Goal: Check status: Check status

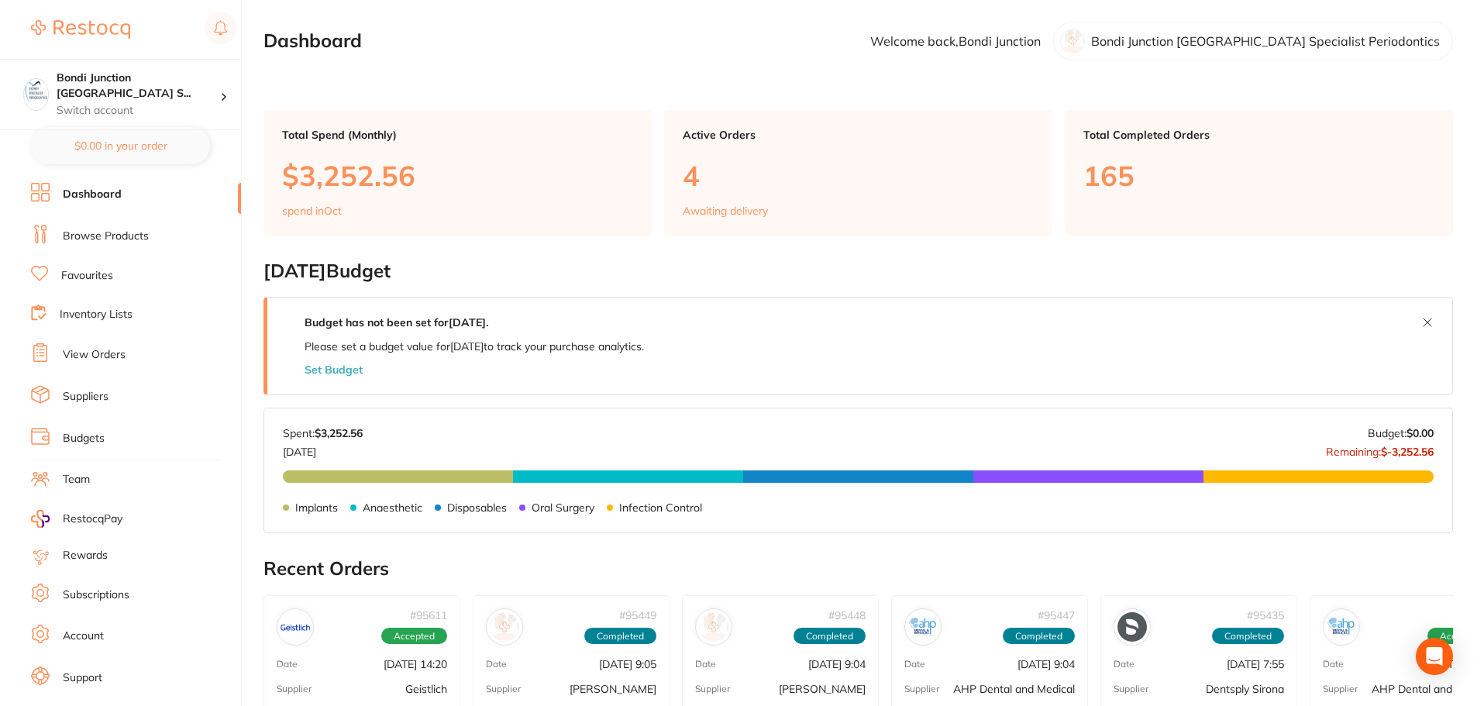
click at [87, 360] on link "View Orders" at bounding box center [94, 354] width 63 height 15
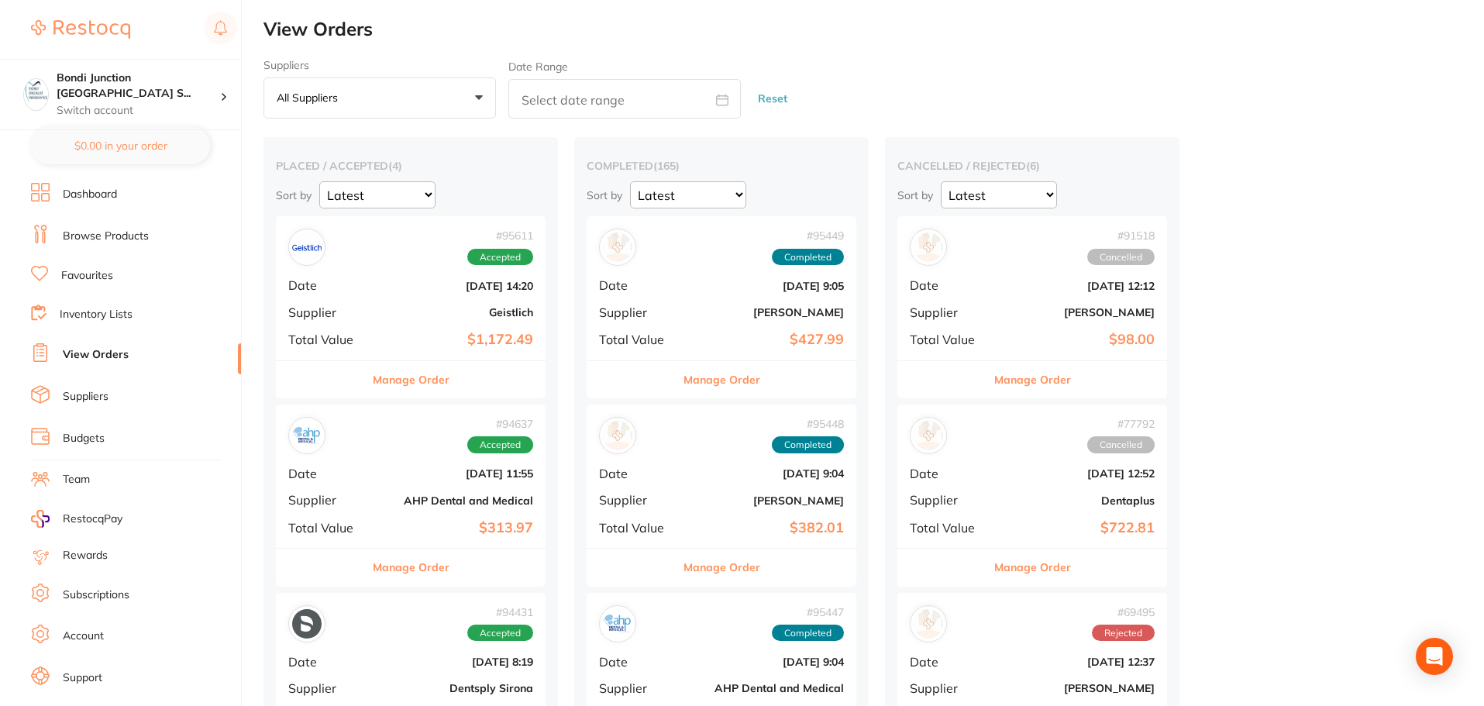
click at [555, 285] on div "placed / accepted ( 4 ) Sort by Latest Notification # 95611 Accepted Date [DATE…" at bounding box center [410, 558] width 294 height 843
click at [531, 290] on b "[DATE] 14:20" at bounding box center [455, 286] width 155 height 12
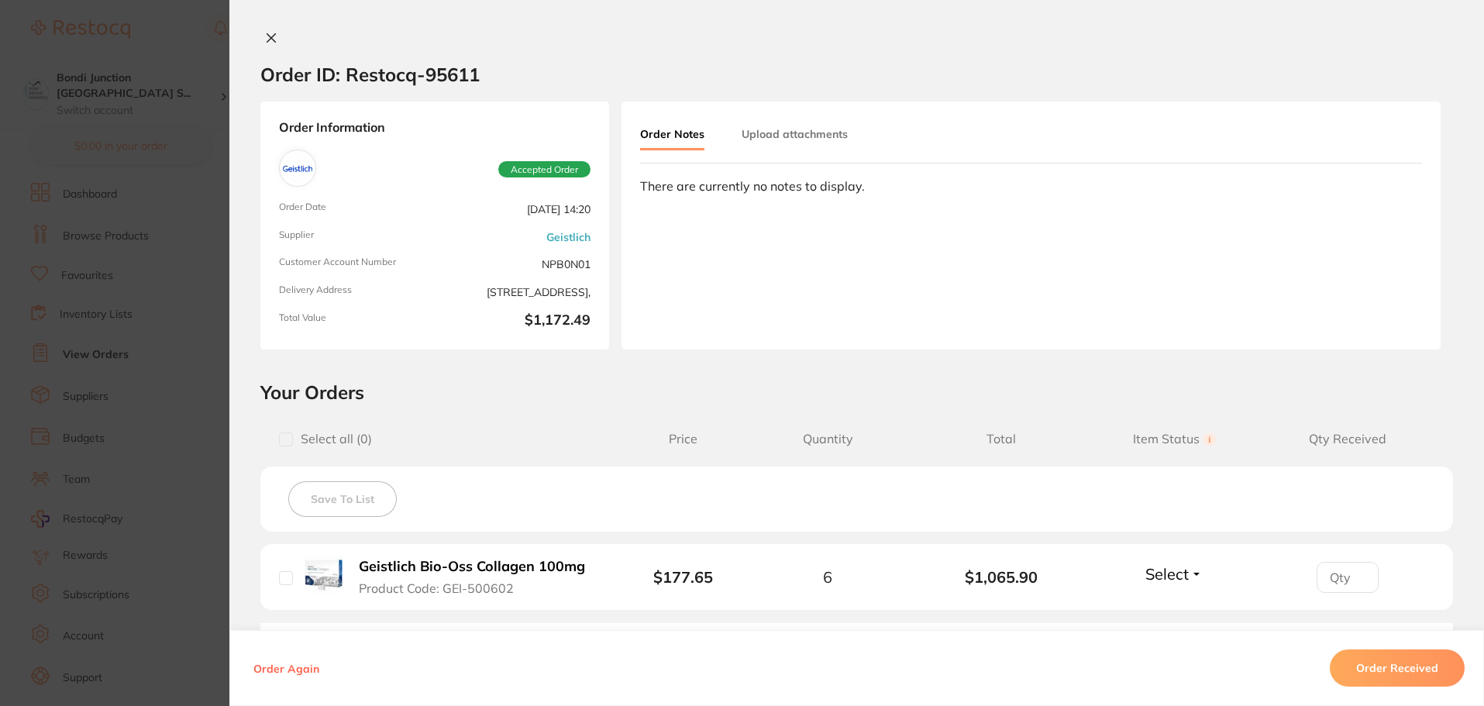
click at [128, 360] on section "Order ID: Restocq- 95611 Order Information Accepted Order Order Date [DATE] 14:…" at bounding box center [742, 353] width 1484 height 706
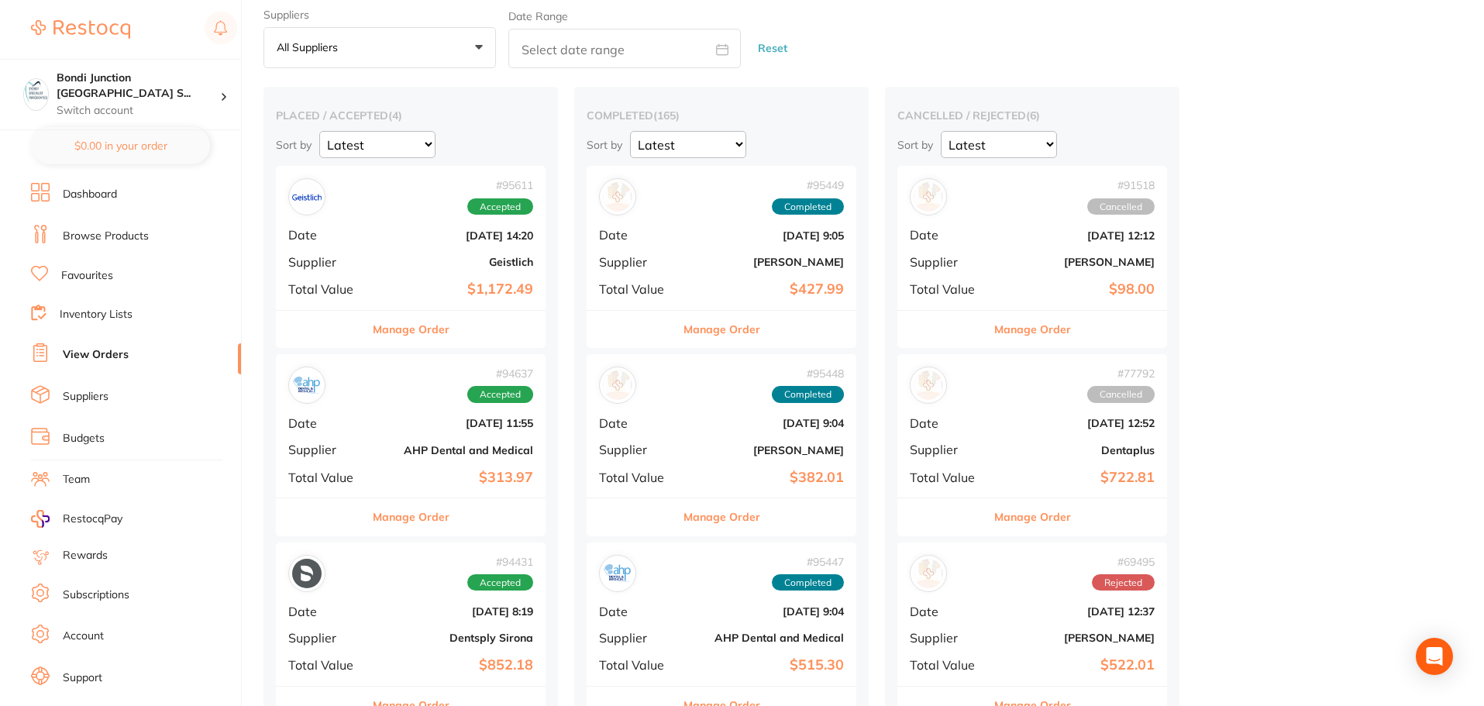
scroll to position [77, 0]
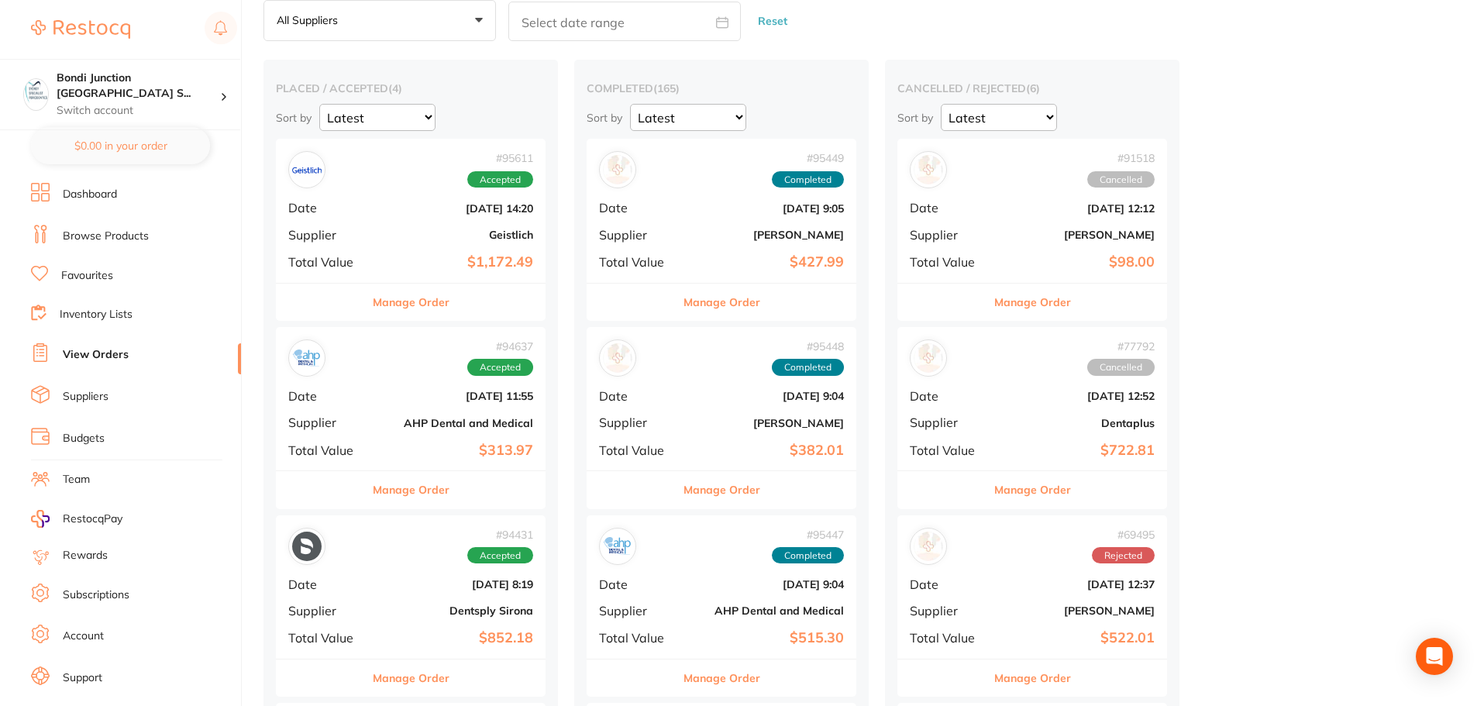
click at [422, 386] on div "# 94637 Accepted Date [DATE] 11:55 Supplier AHP Dental and Medical Total Value …" at bounding box center [411, 398] width 270 height 143
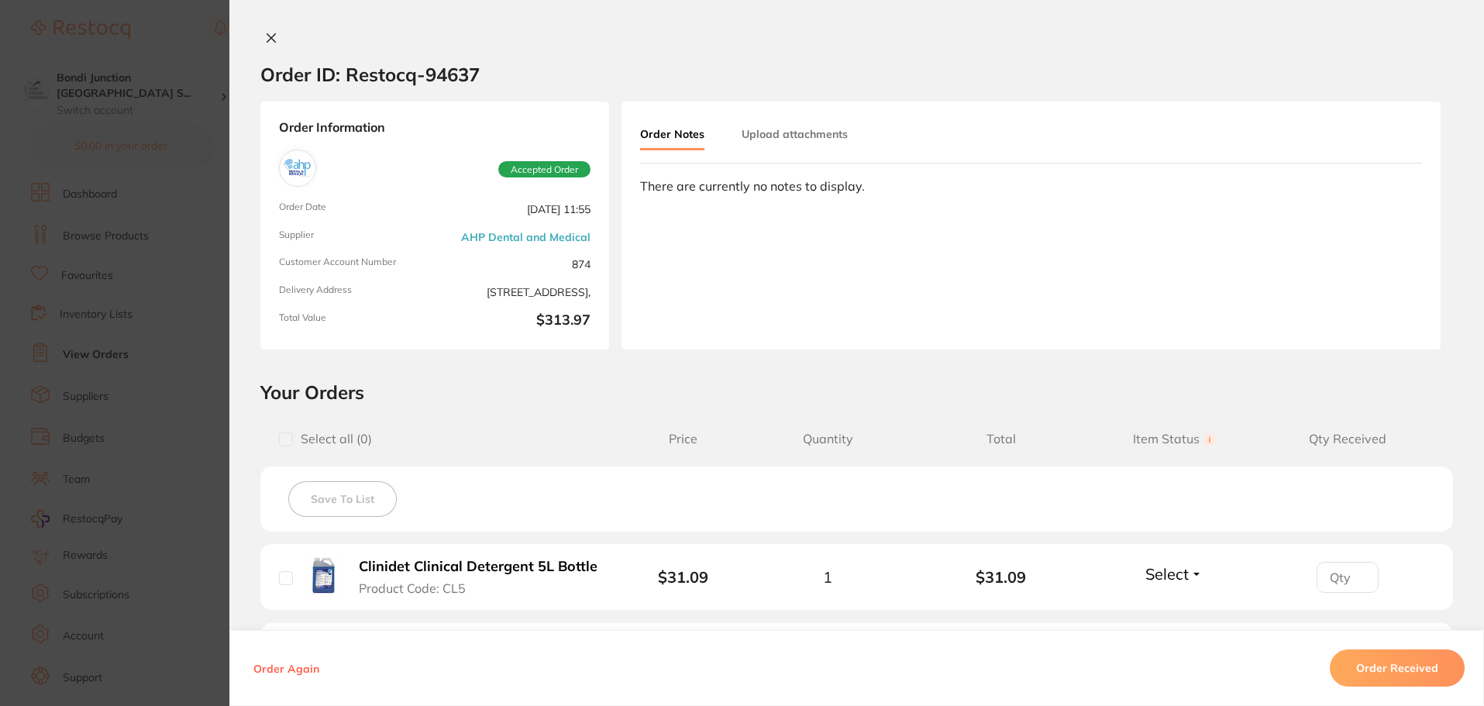
click at [0, 415] on section "Order ID: Restocq- 94637 Order Information Accepted Order Order Date [DATE] 11:…" at bounding box center [742, 353] width 1484 height 706
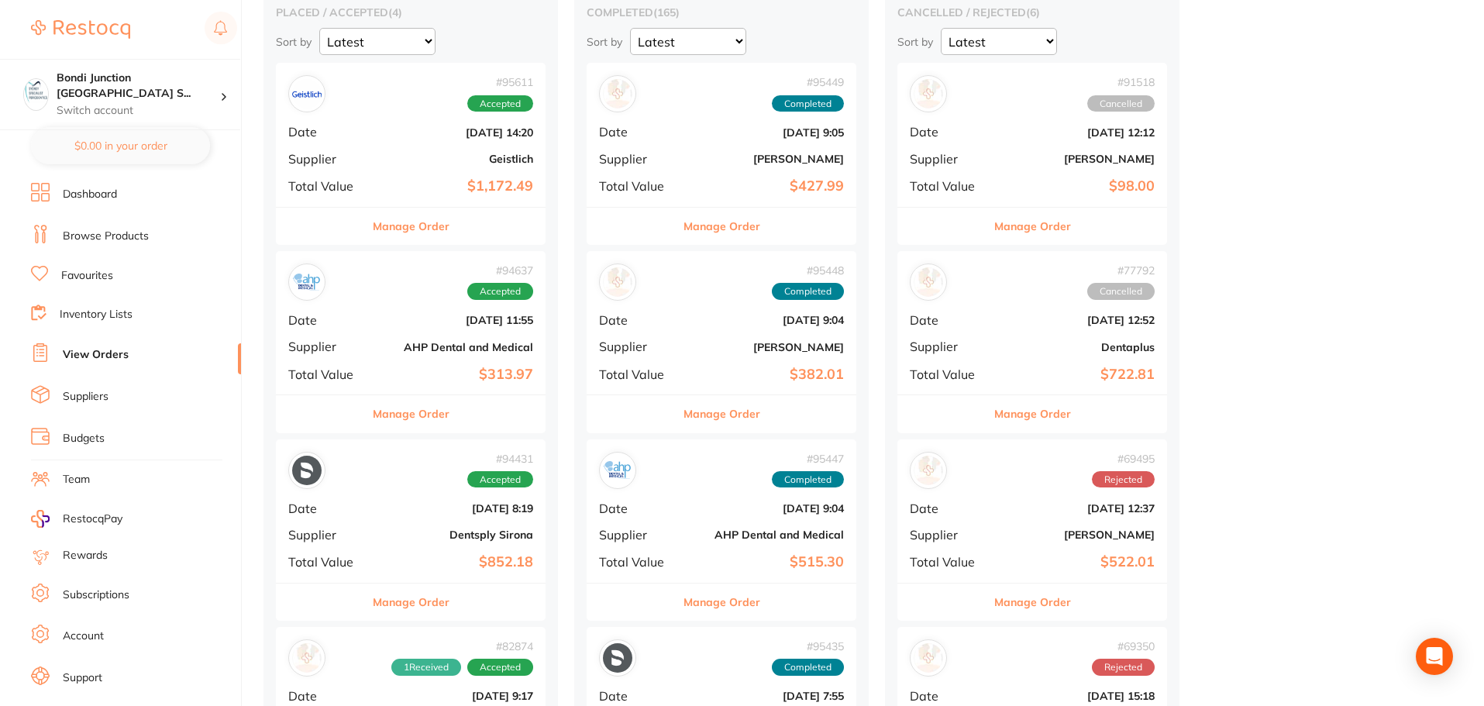
scroll to position [310, 0]
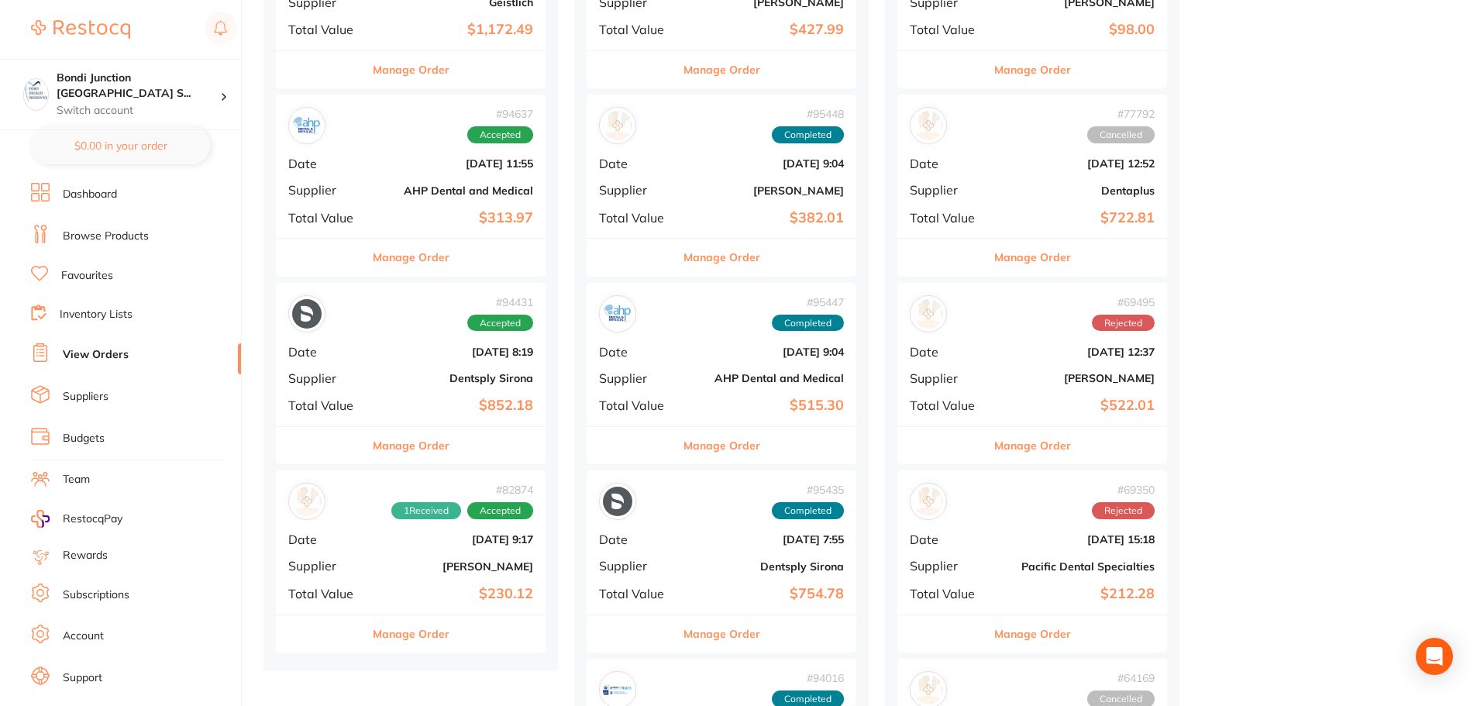
click at [483, 382] on b "Dentsply Sirona" at bounding box center [455, 378] width 155 height 12
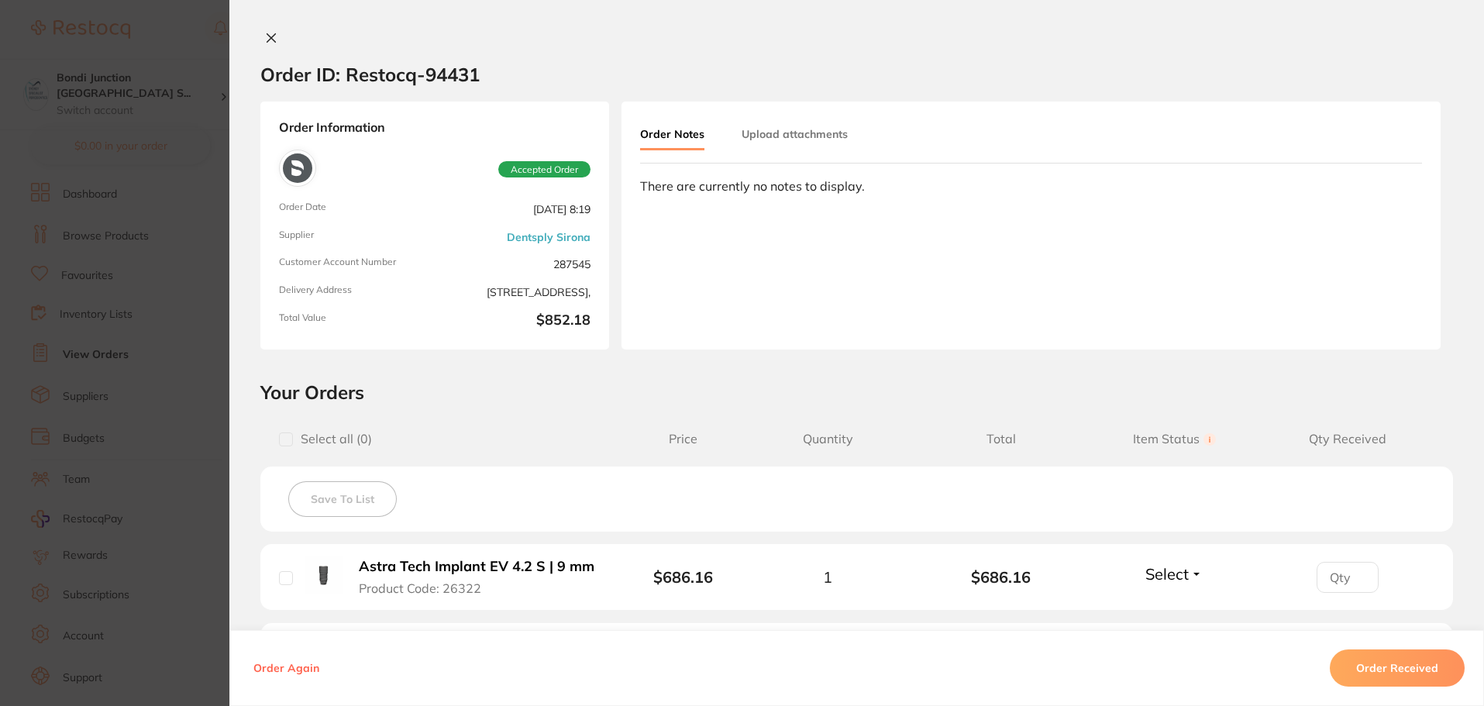
scroll to position [77, 0]
click at [122, 307] on section "Order ID: Restocq- 94431 Order Information Accepted Order Order Date [DATE] 8:1…" at bounding box center [742, 353] width 1484 height 706
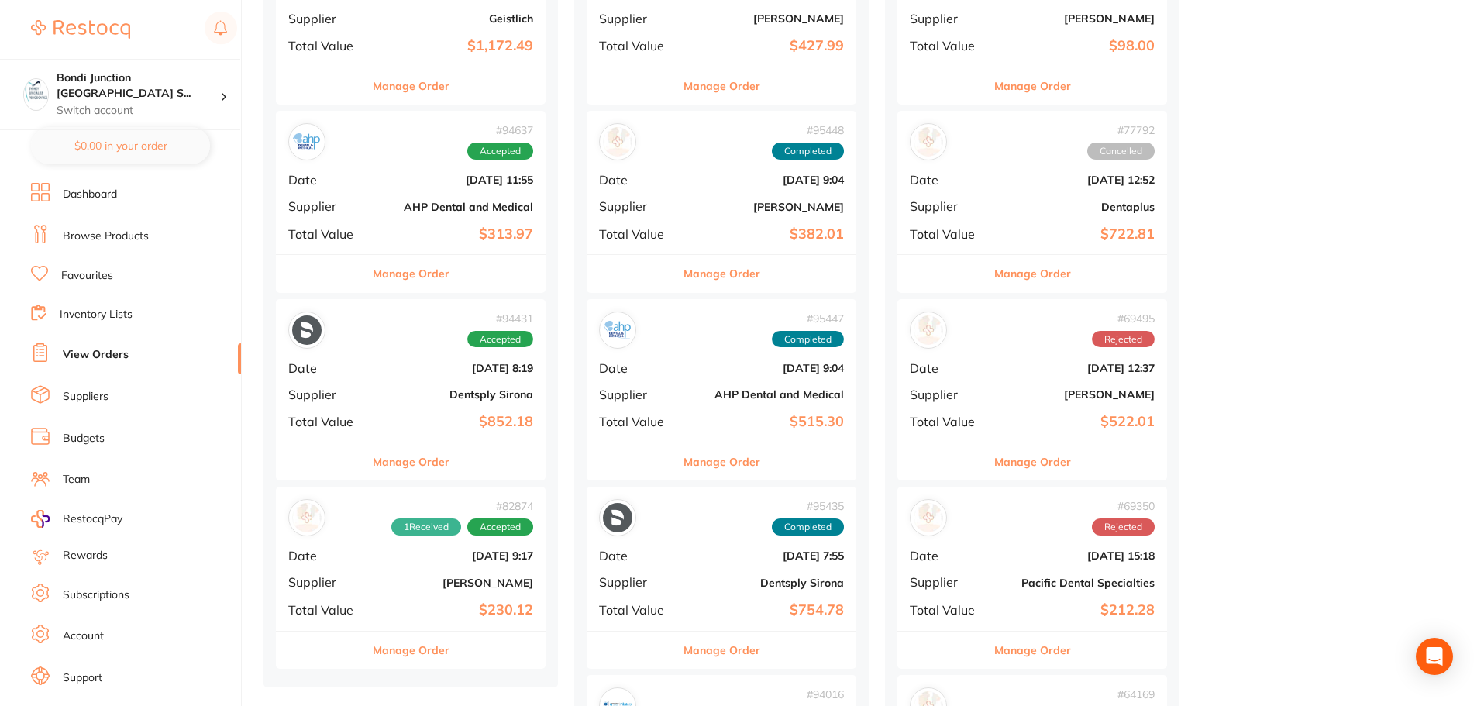
scroll to position [387, 0]
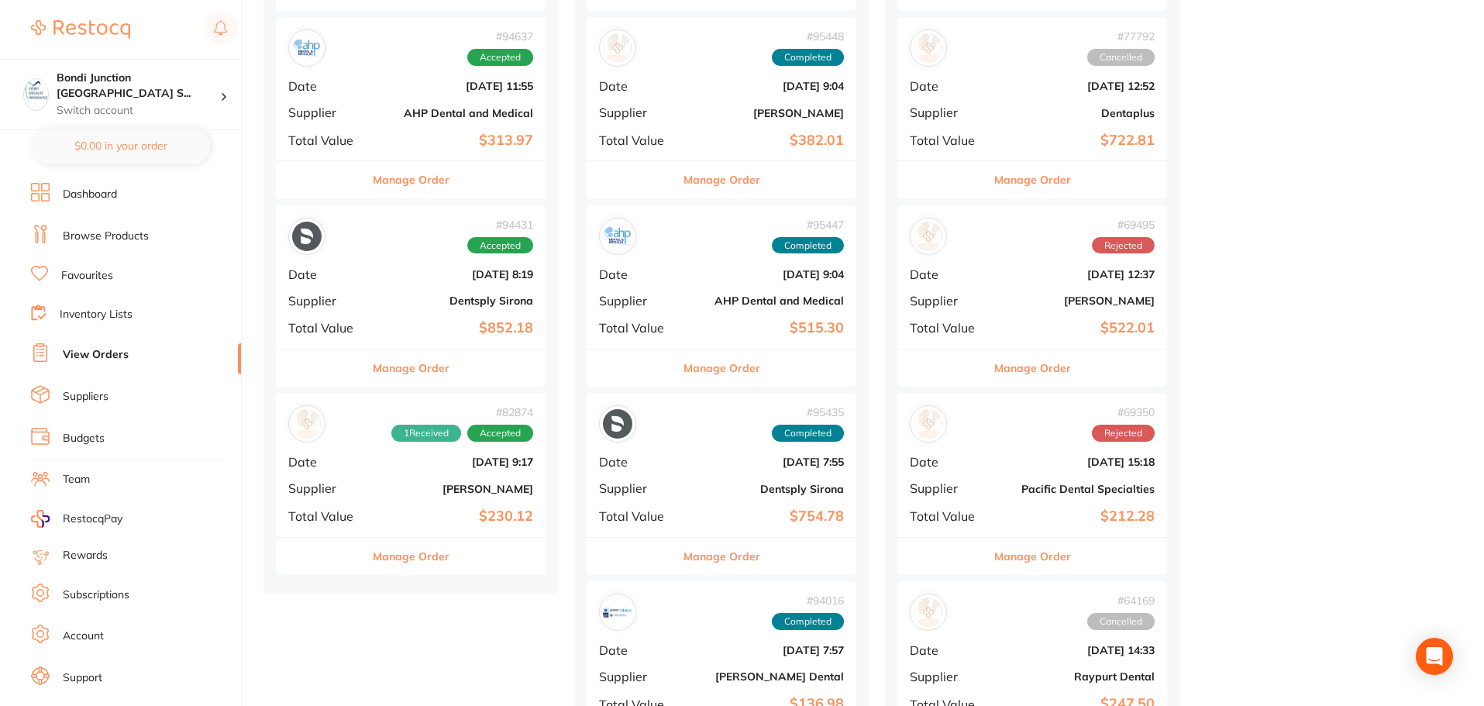
click at [389, 442] on div "# 82874 1 Received Accepted" at bounding box center [410, 423] width 245 height 37
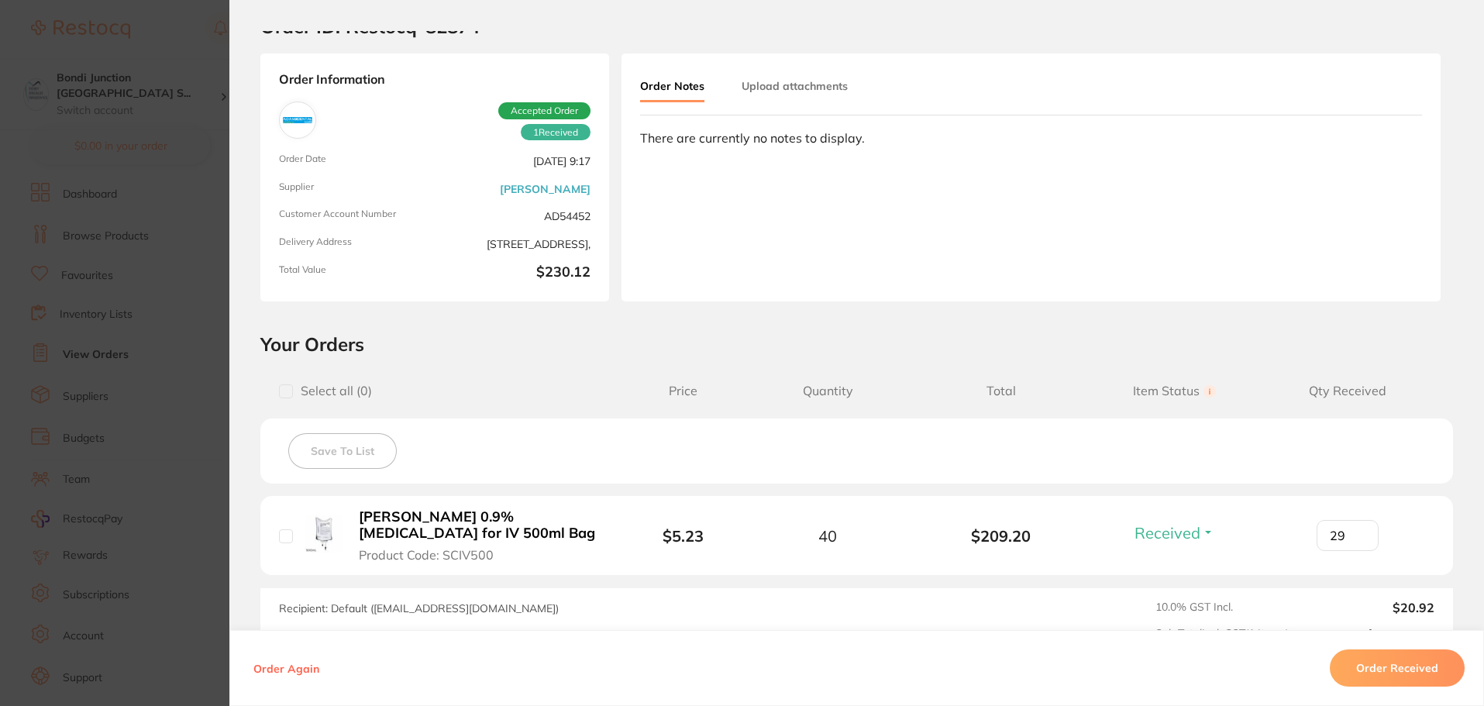
scroll to position [232, 0]
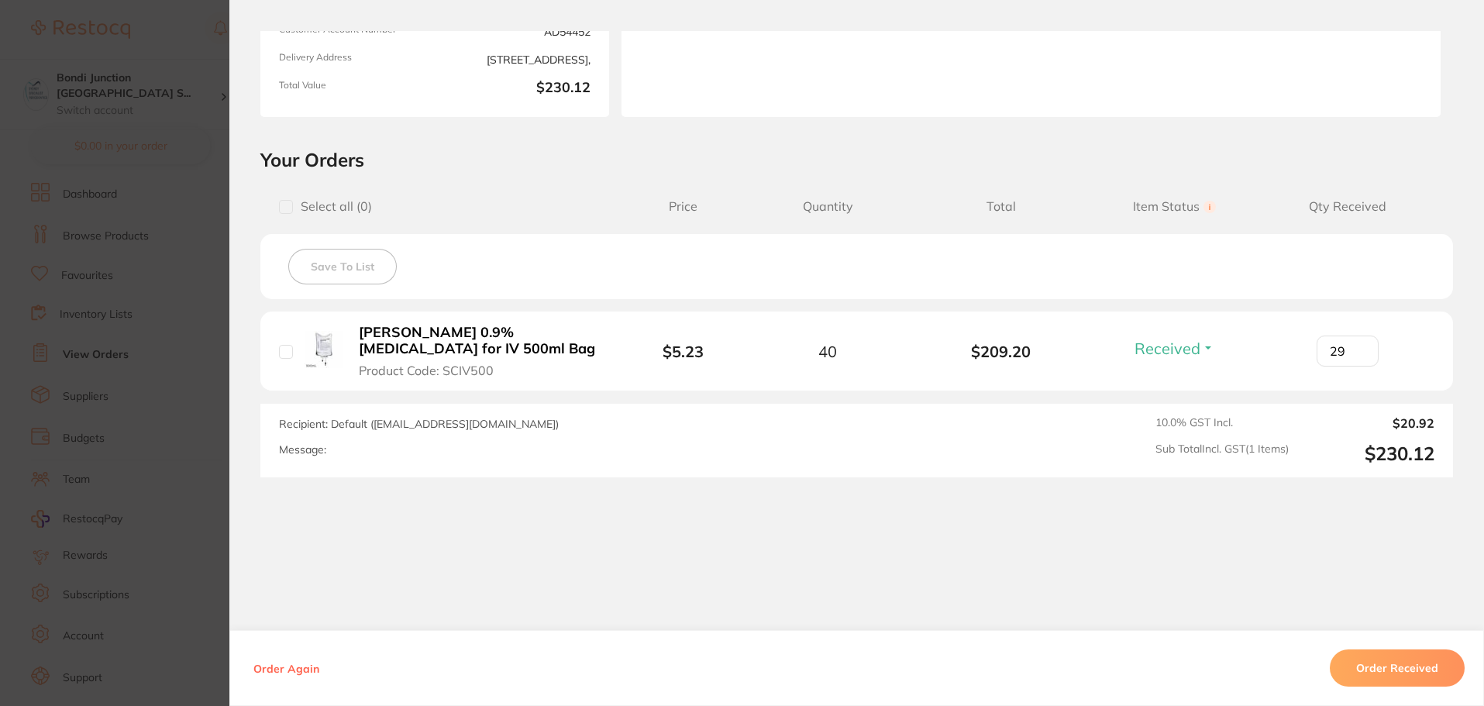
click at [102, 452] on section "Order ID: Restocq- 82874 Order Information 1 Received Accepted Order Order Date…" at bounding box center [742, 353] width 1484 height 706
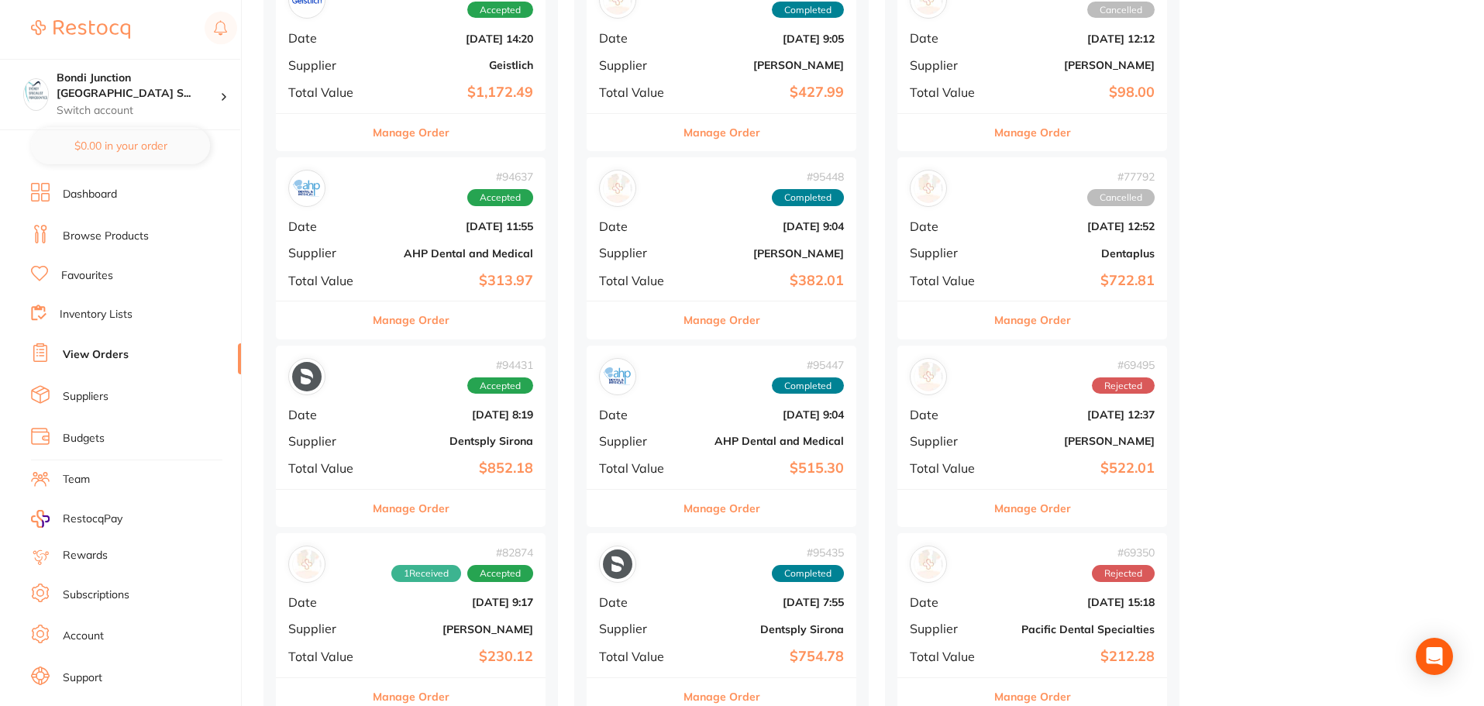
scroll to position [77, 0]
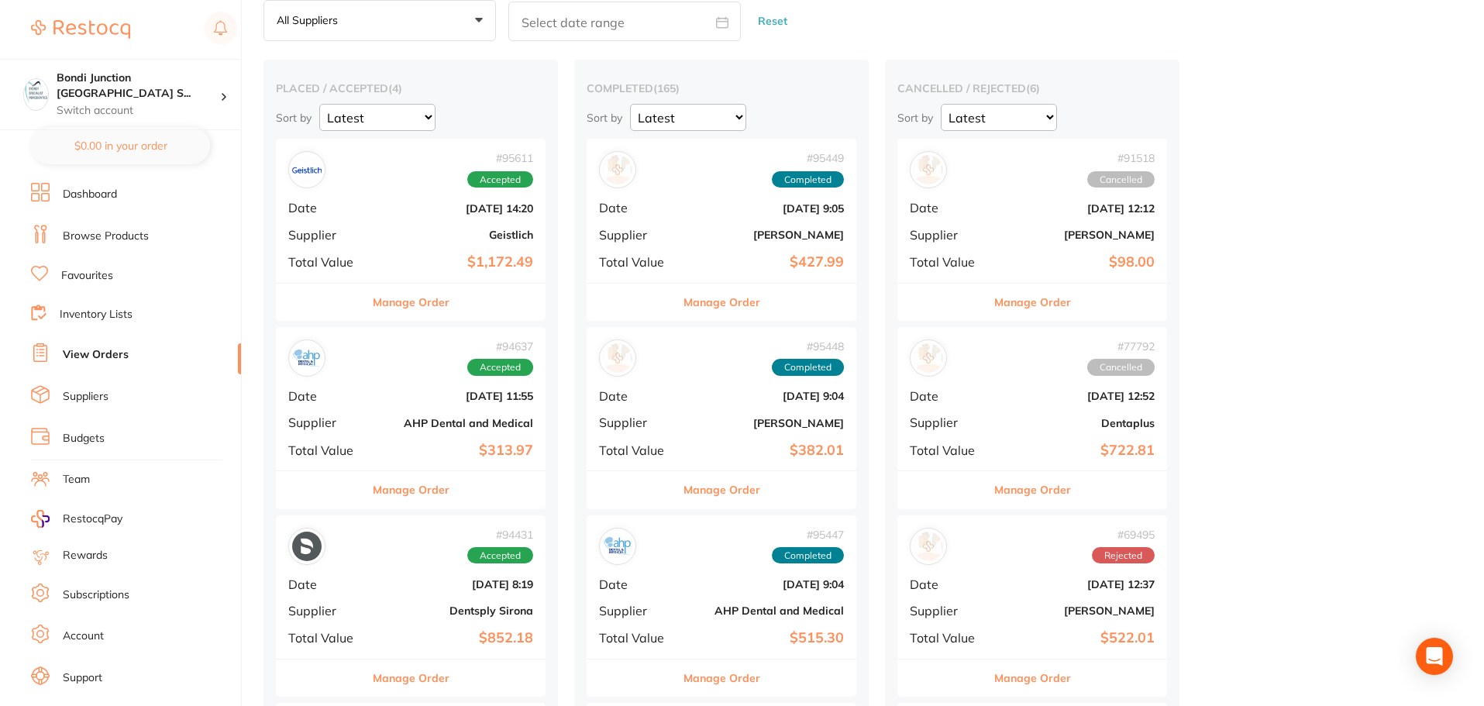
click at [410, 243] on div "# 95611 Accepted Date [DATE] 14:20 Supplier Geistlich Total Value $1,172.49" at bounding box center [411, 210] width 270 height 143
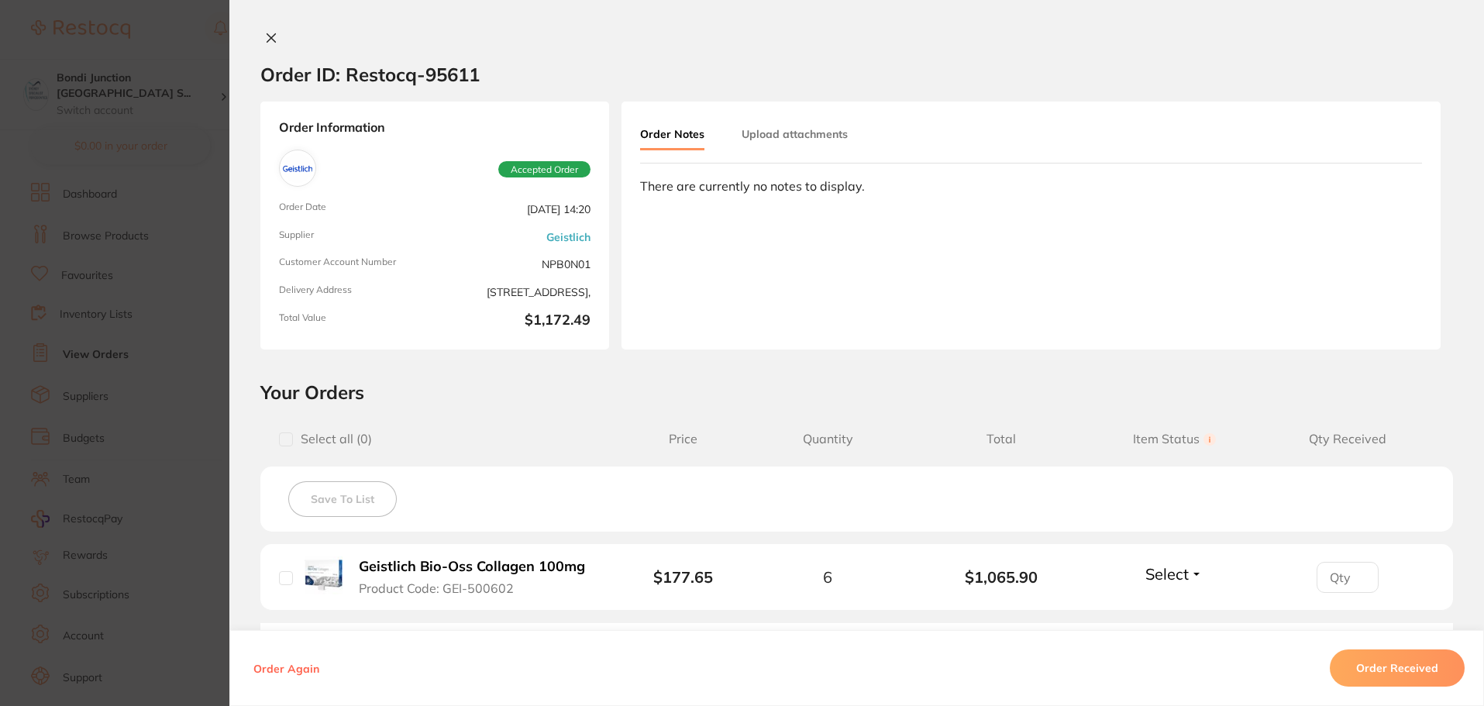
click at [266, 442] on div "Select all ( 0 ) Price Quantity Total Item Status You can use this feature to t…" at bounding box center [856, 439] width 1192 height 40
click at [153, 468] on section "Order ID: Restocq- 95611 Order Information Accepted Order Order Date [DATE] 14:…" at bounding box center [742, 353] width 1484 height 706
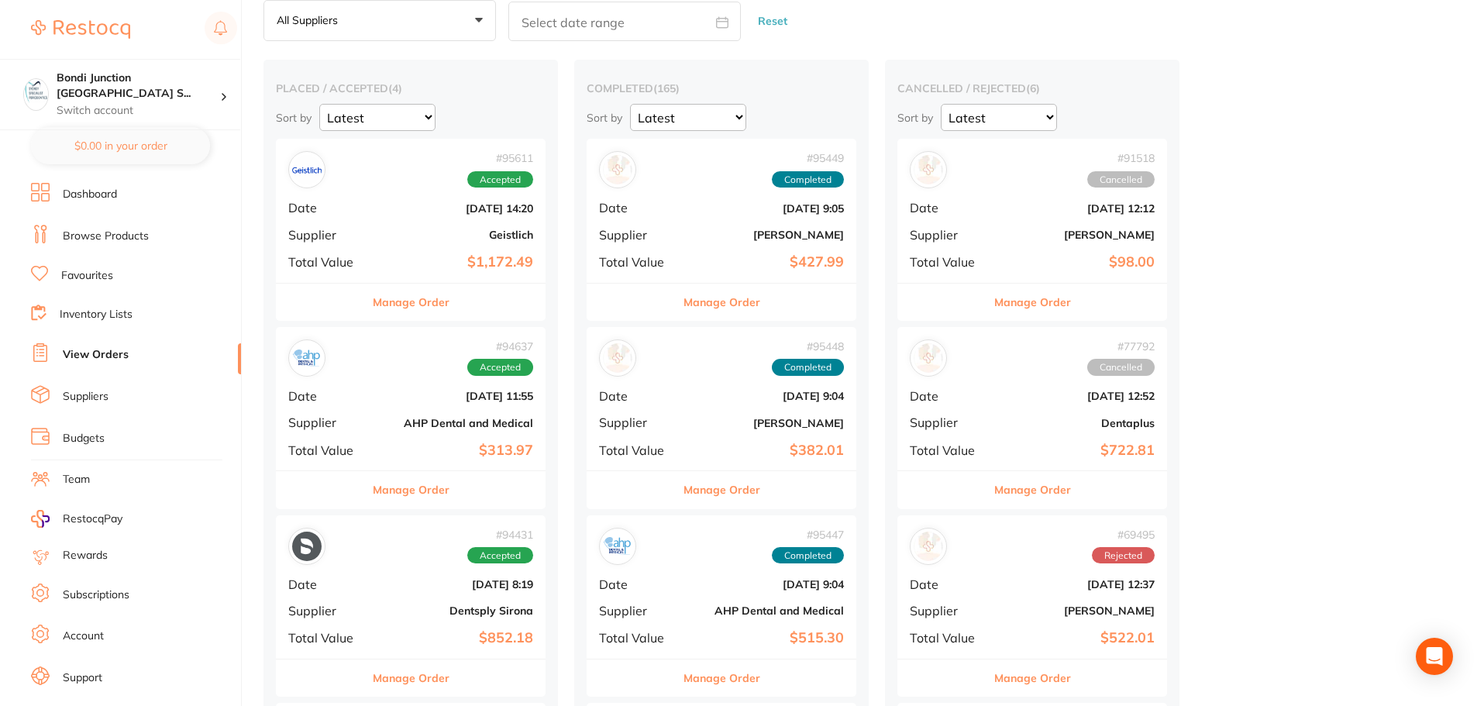
click at [444, 405] on div "# 94637 Accepted Date [DATE] 11:55 Supplier AHP Dental and Medical Total Value …" at bounding box center [411, 398] width 270 height 143
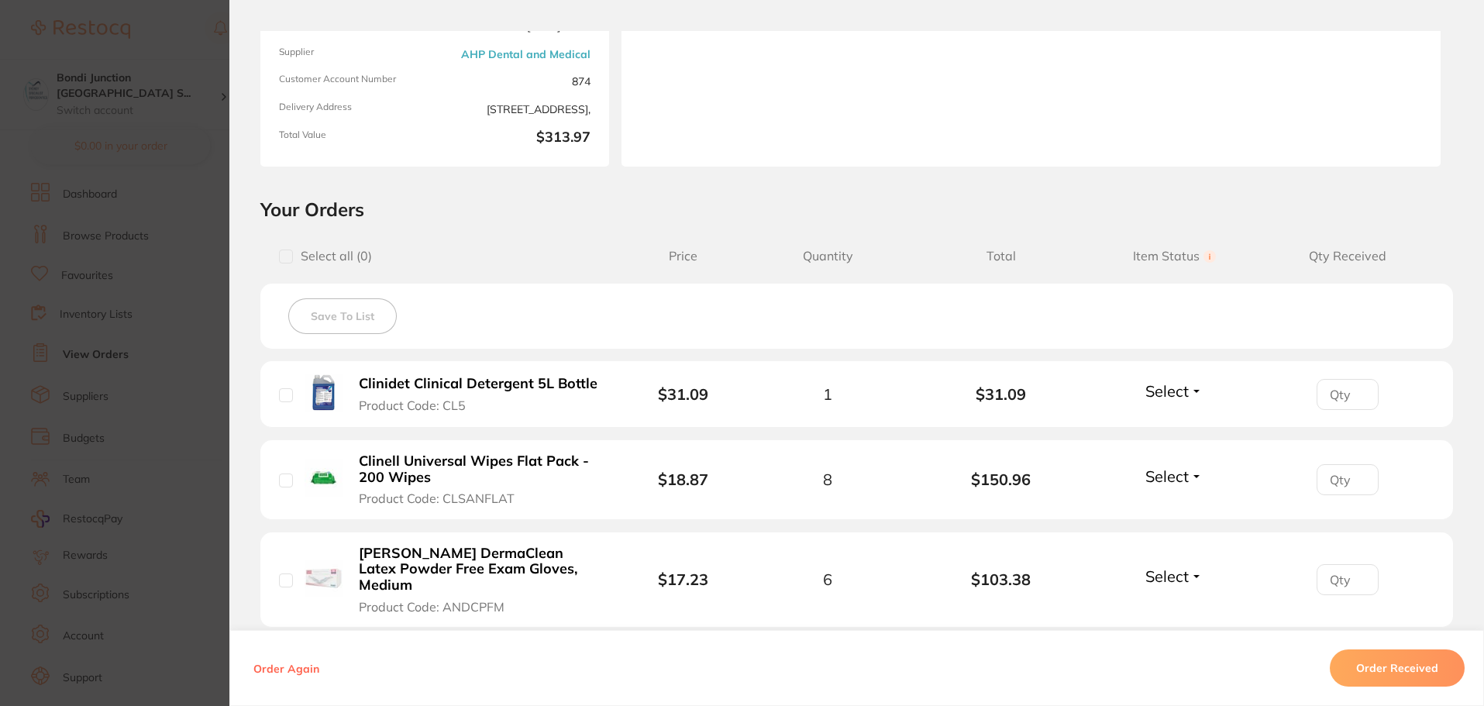
scroll to position [232, 0]
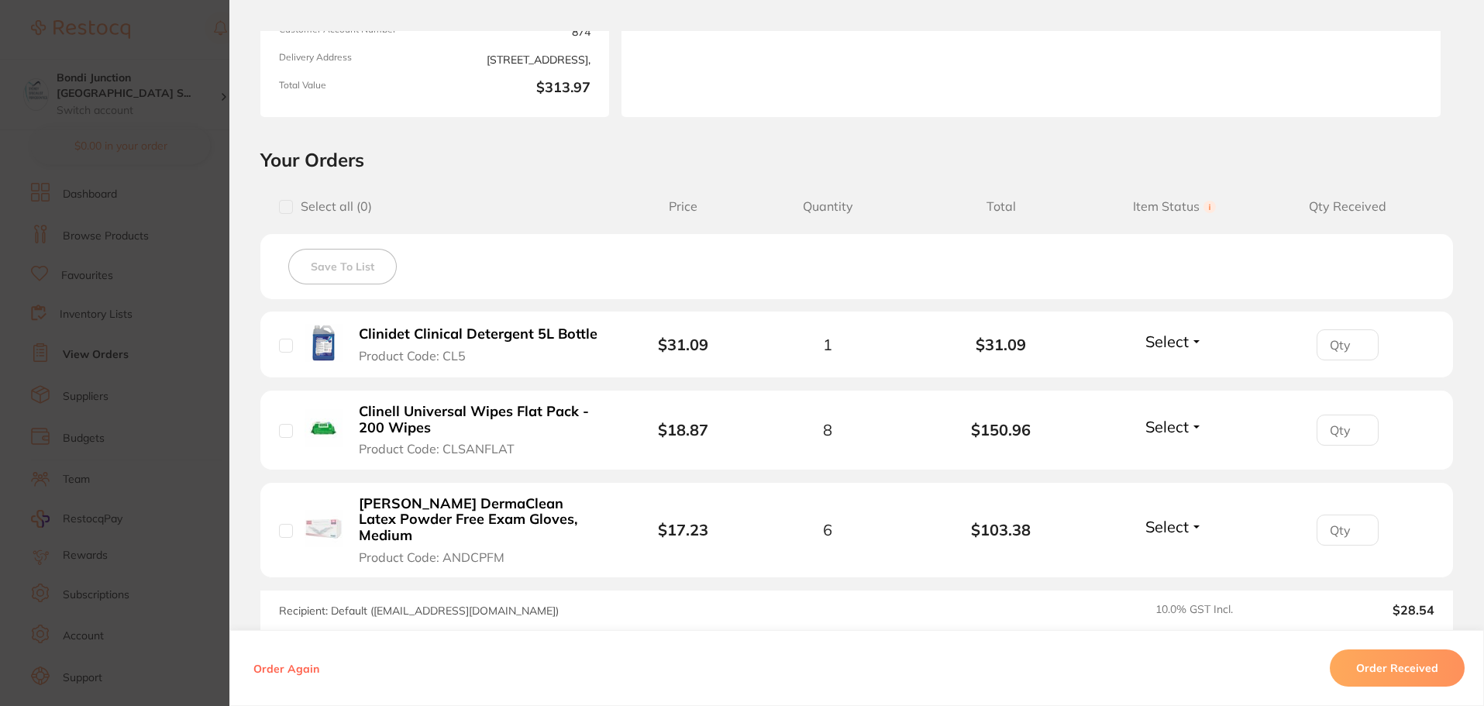
click at [146, 136] on section "Order ID: Restocq- 94637 Order Information Accepted Order Order Date [DATE] 11:…" at bounding box center [742, 353] width 1484 height 706
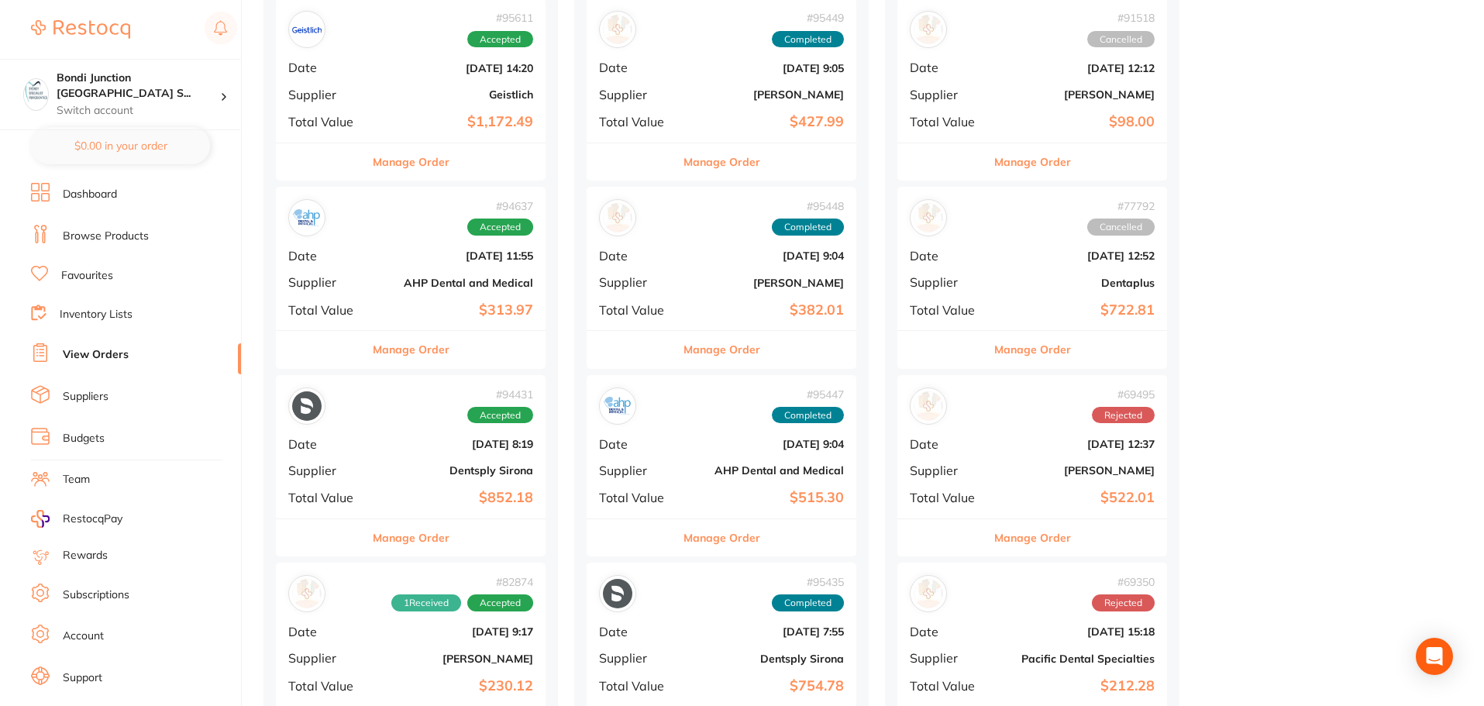
scroll to position [232, 0]
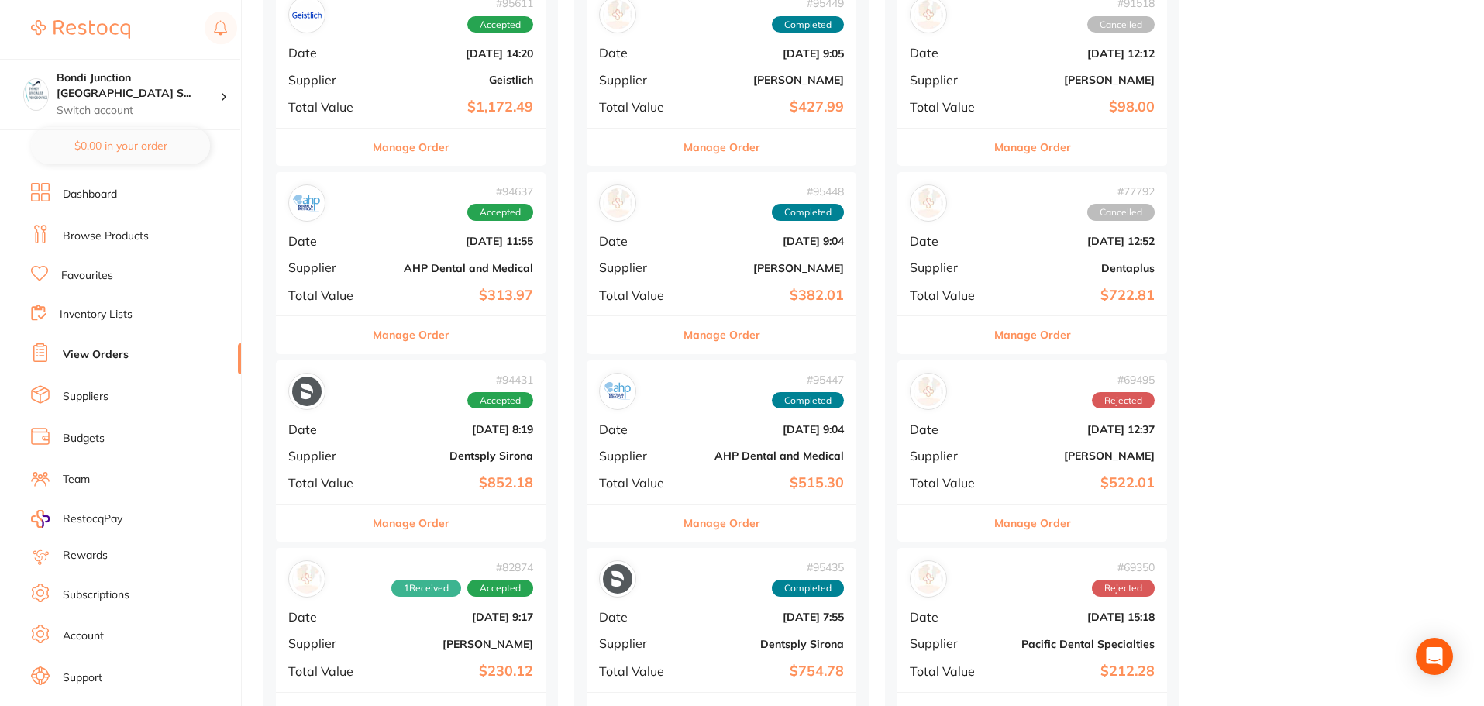
click at [408, 433] on b "[DATE] 8:19" at bounding box center [455, 429] width 155 height 12
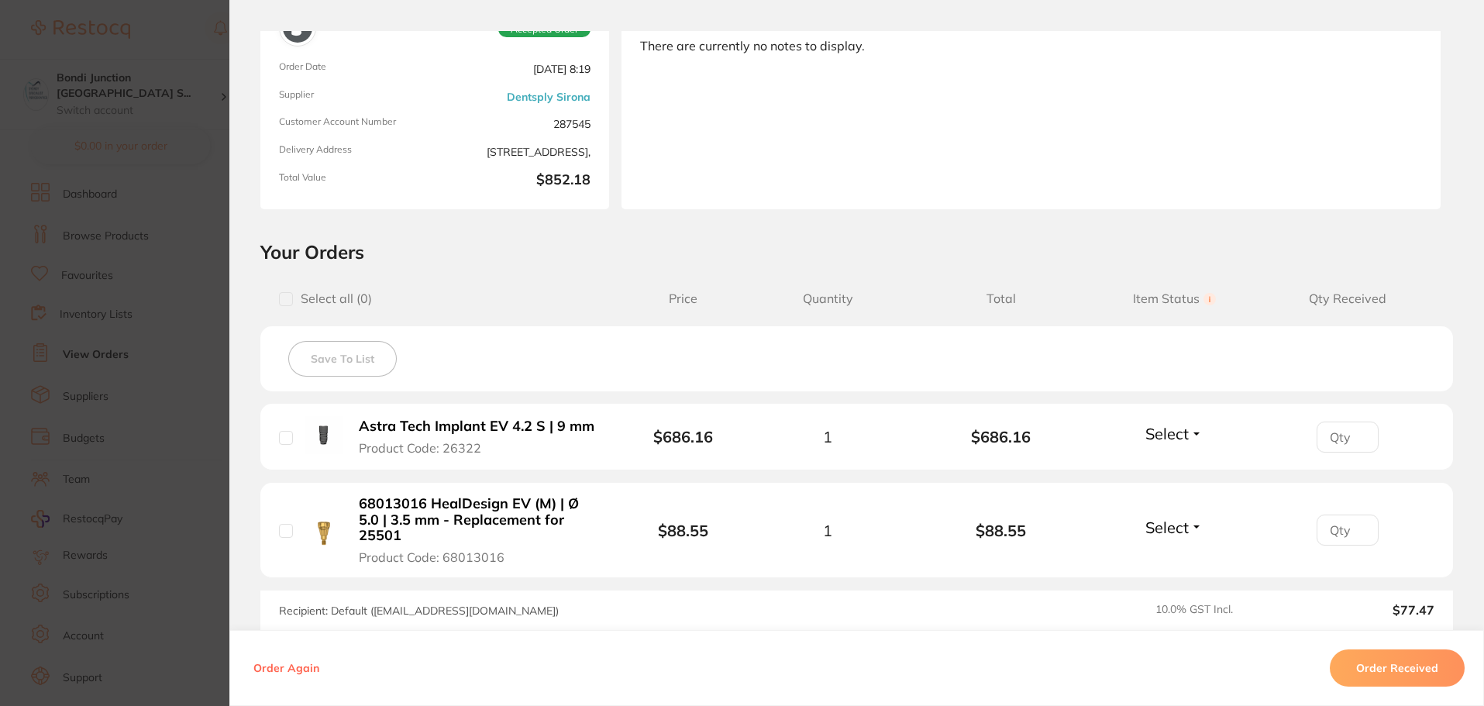
scroll to position [155, 0]
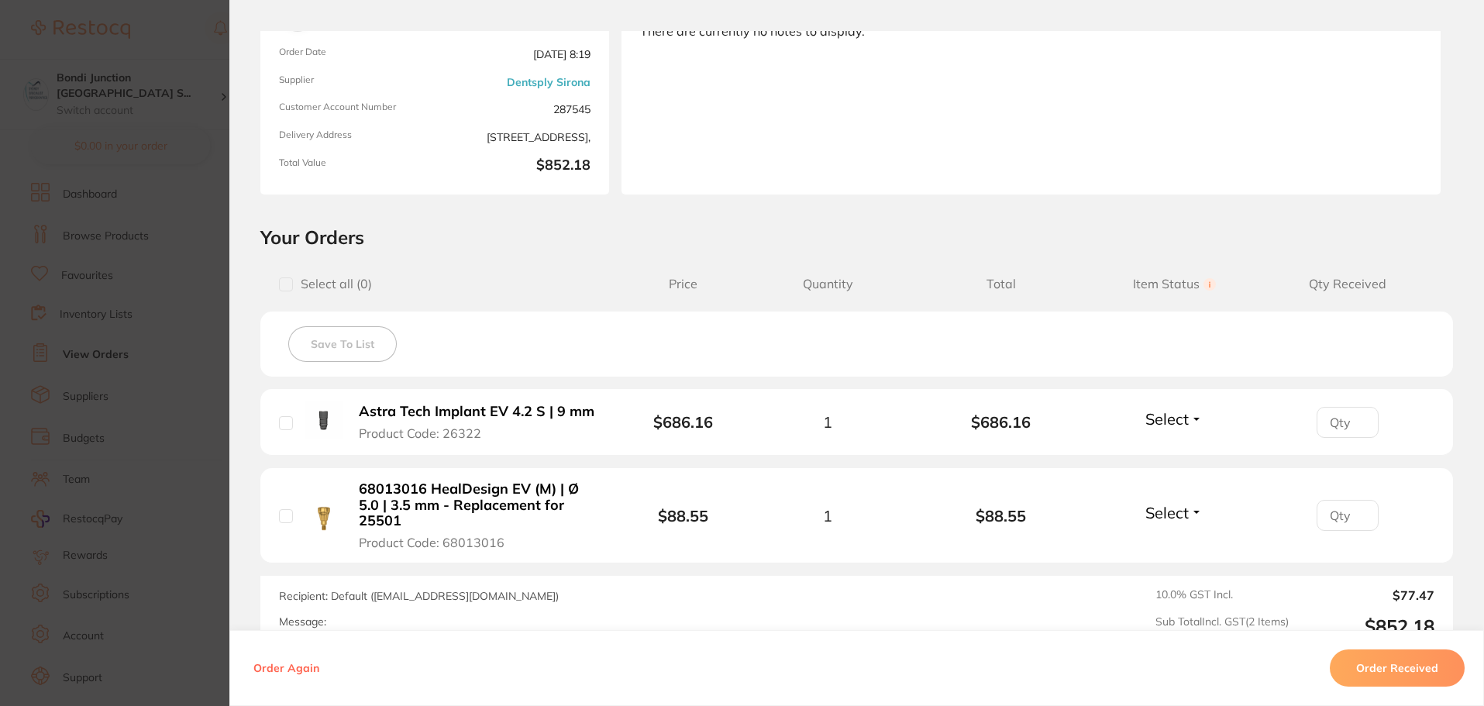
drag, startPoint x: 483, startPoint y: 412, endPoint x: 639, endPoint y: 407, distance: 156.6
click at [577, 408] on b "Astra Tech Implant EV 4.2 S | 9 mm" at bounding box center [477, 412] width 236 height 16
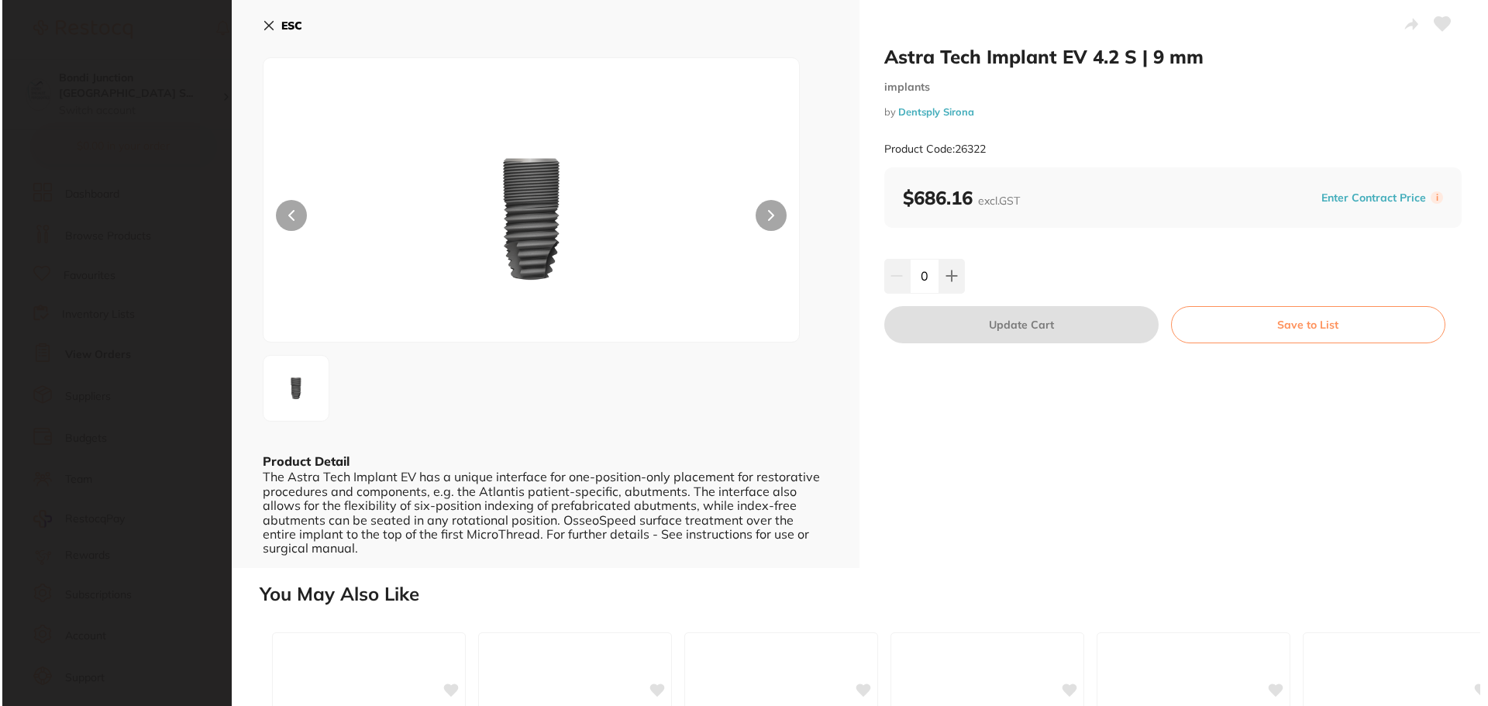
scroll to position [0, 0]
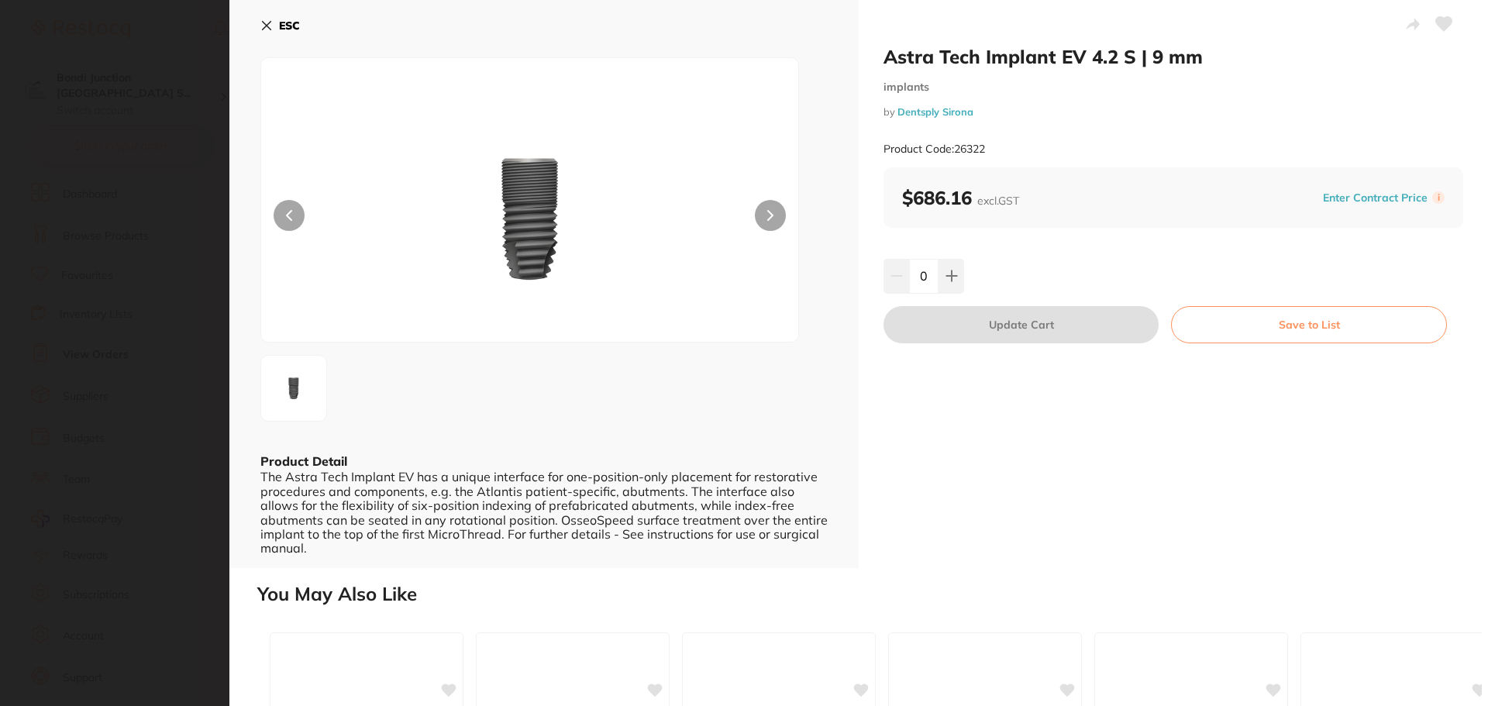
click at [0, 265] on section "Astra Tech Implant EV 4.2 S | 9 mm implants by Dentsply Sirona Product Code: 26…" at bounding box center [744, 353] width 1488 height 706
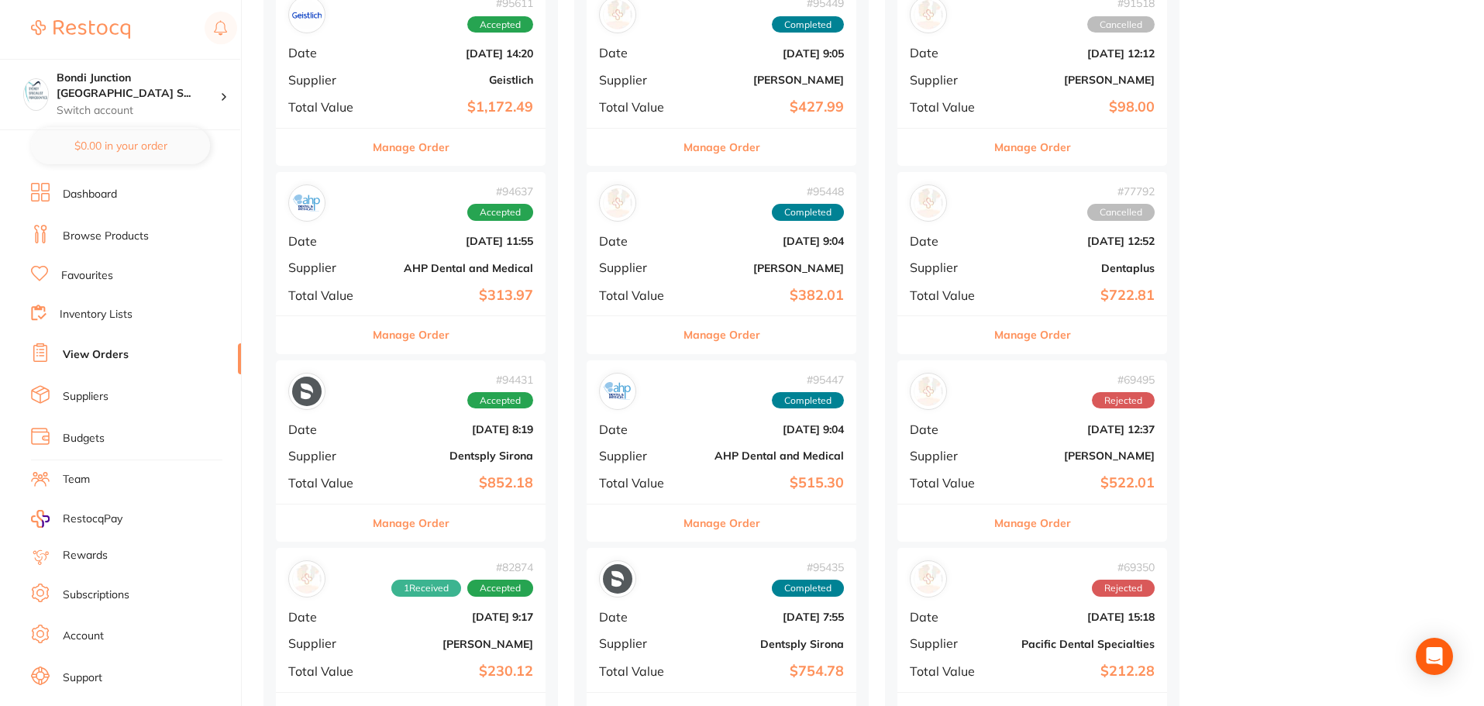
click at [418, 406] on div "# 94431 Accepted" at bounding box center [410, 391] width 245 height 37
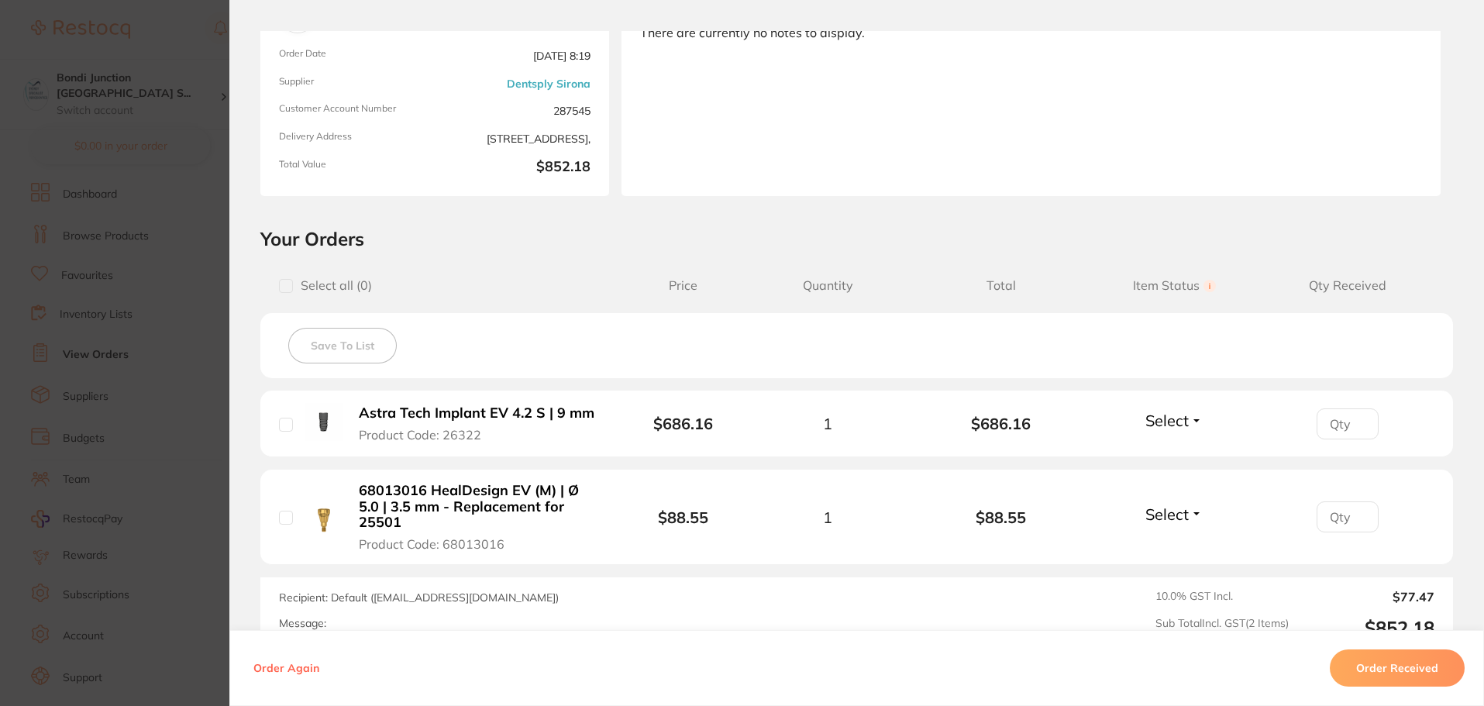
scroll to position [155, 0]
click at [282, 423] on input "checkbox" at bounding box center [286, 423] width 14 height 14
checkbox input "true"
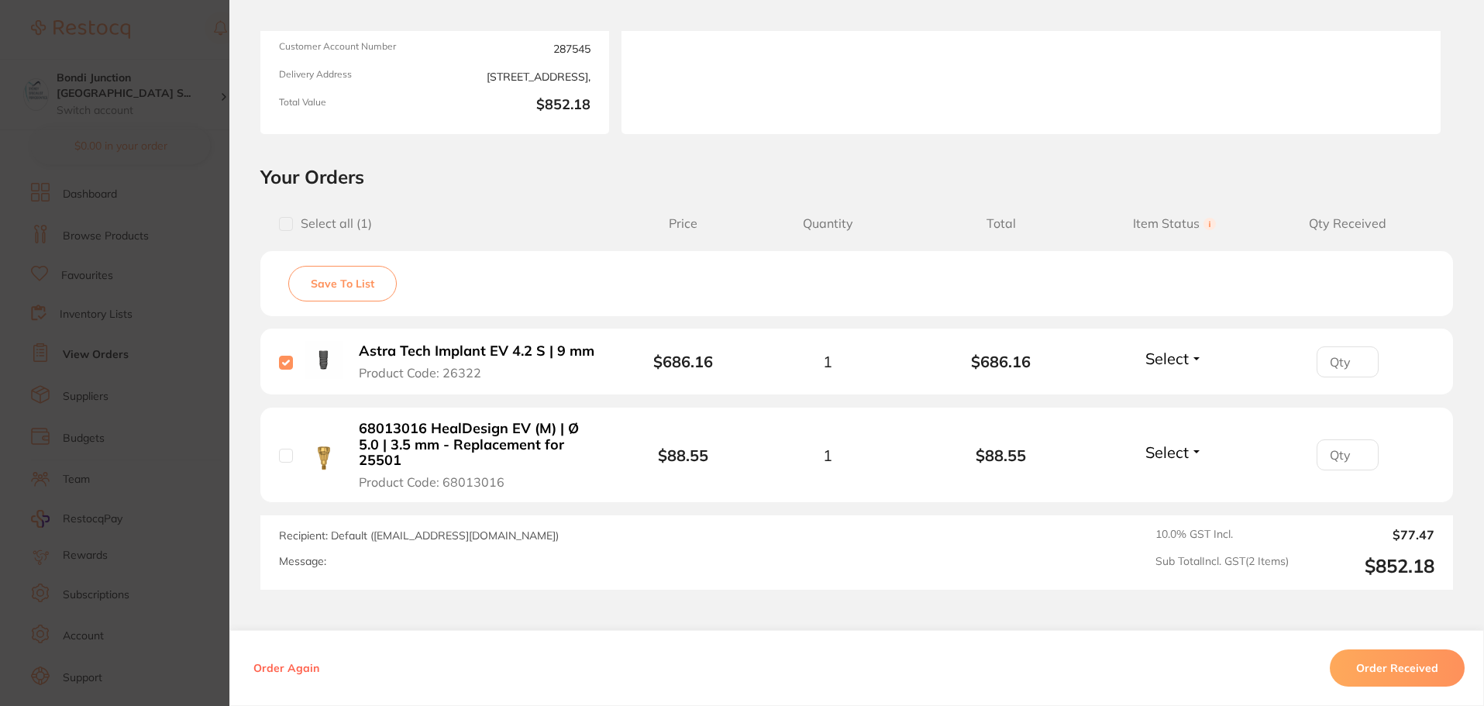
scroll to position [232, 0]
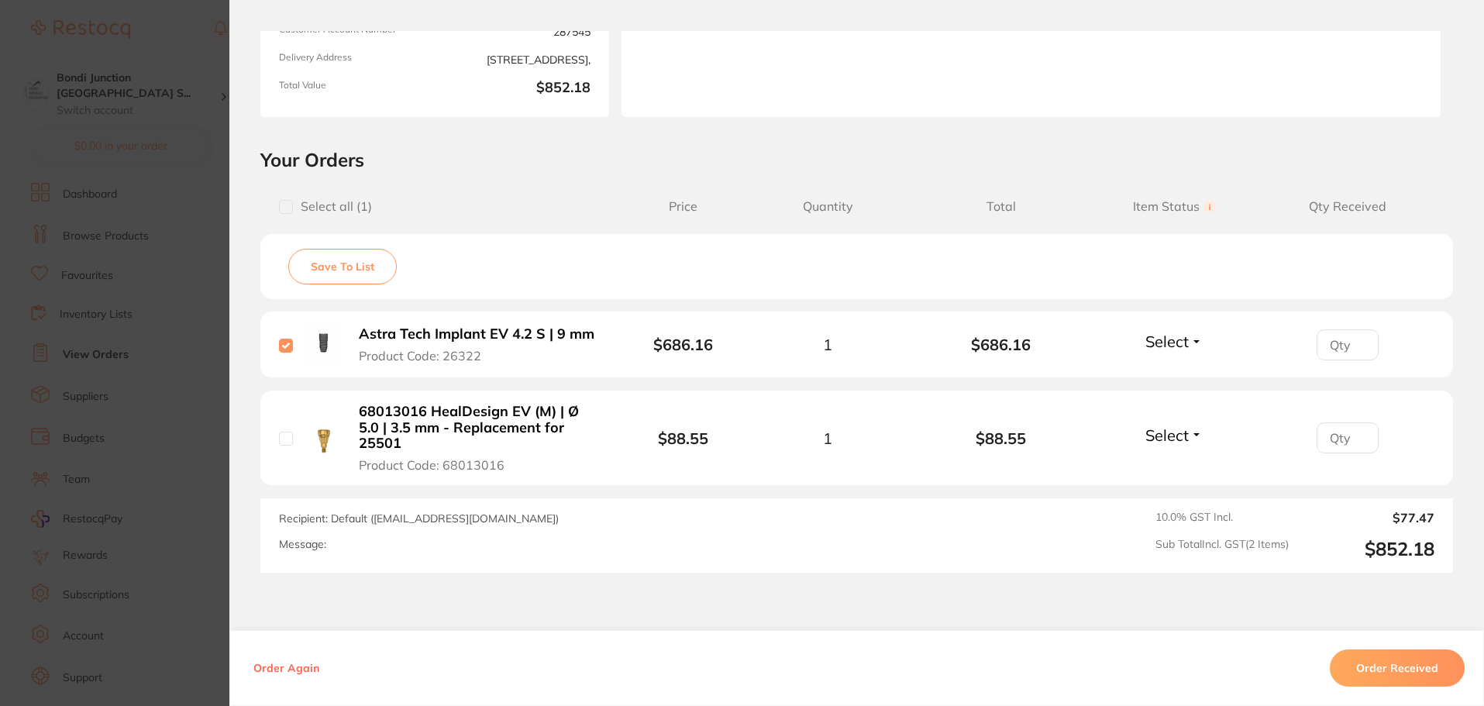
click at [1409, 660] on button "Order Received" at bounding box center [1397, 667] width 135 height 37
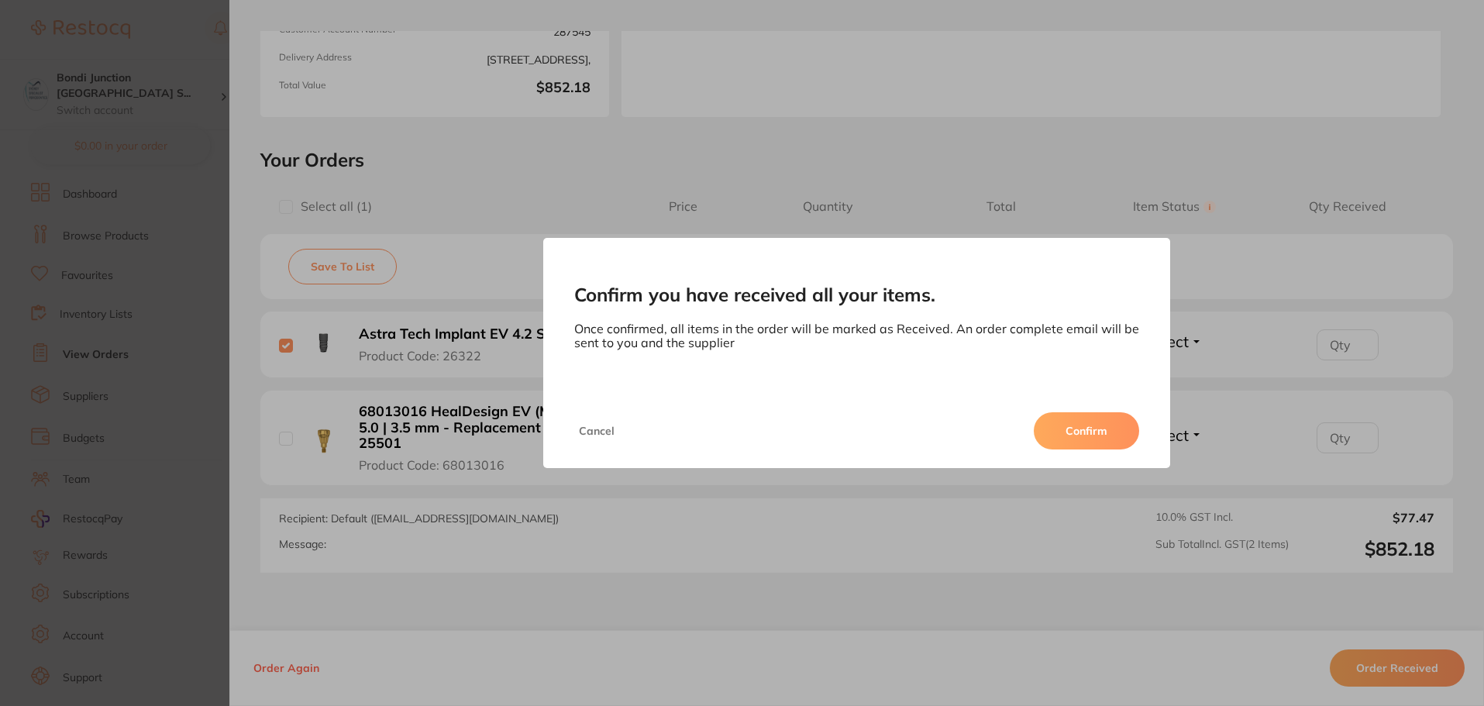
click at [1101, 420] on button "Confirm" at bounding box center [1086, 430] width 105 height 37
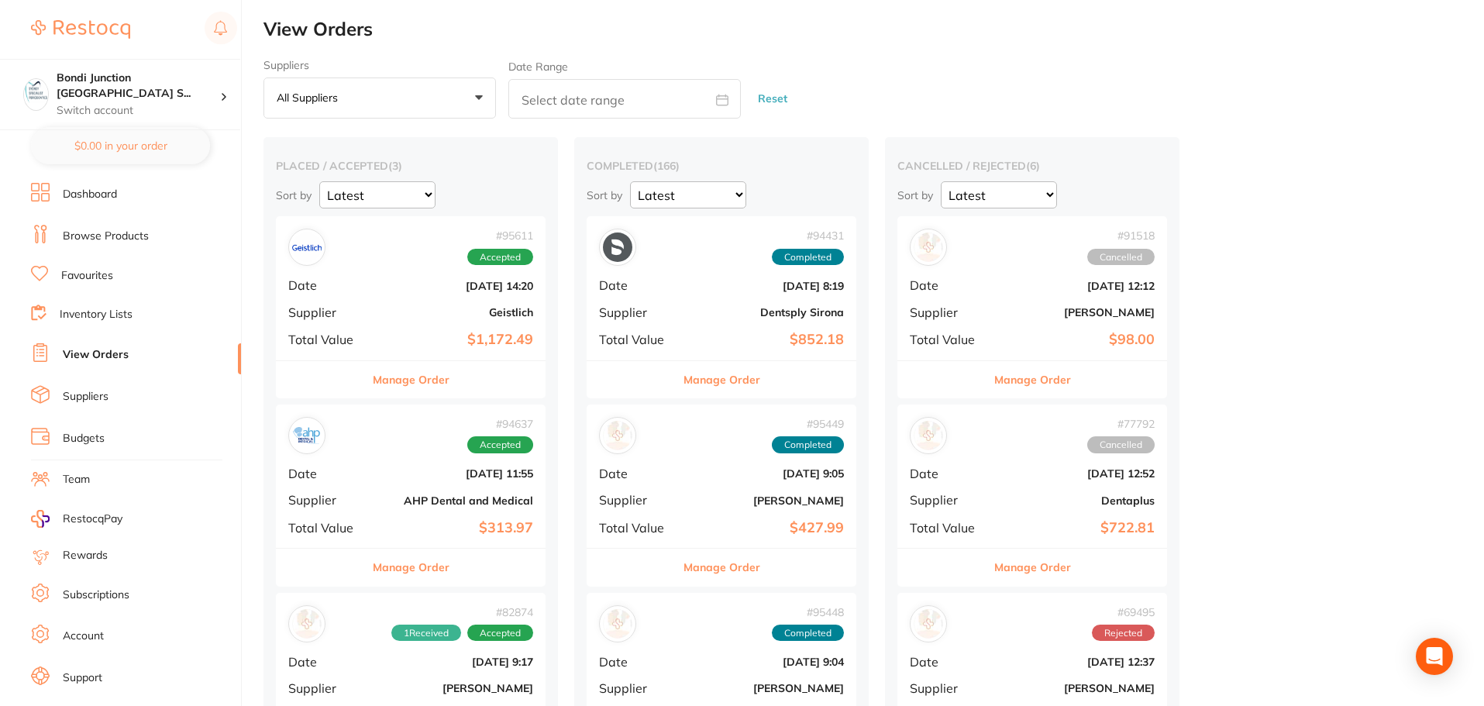
click at [774, 263] on div "Completed" at bounding box center [808, 257] width 72 height 17
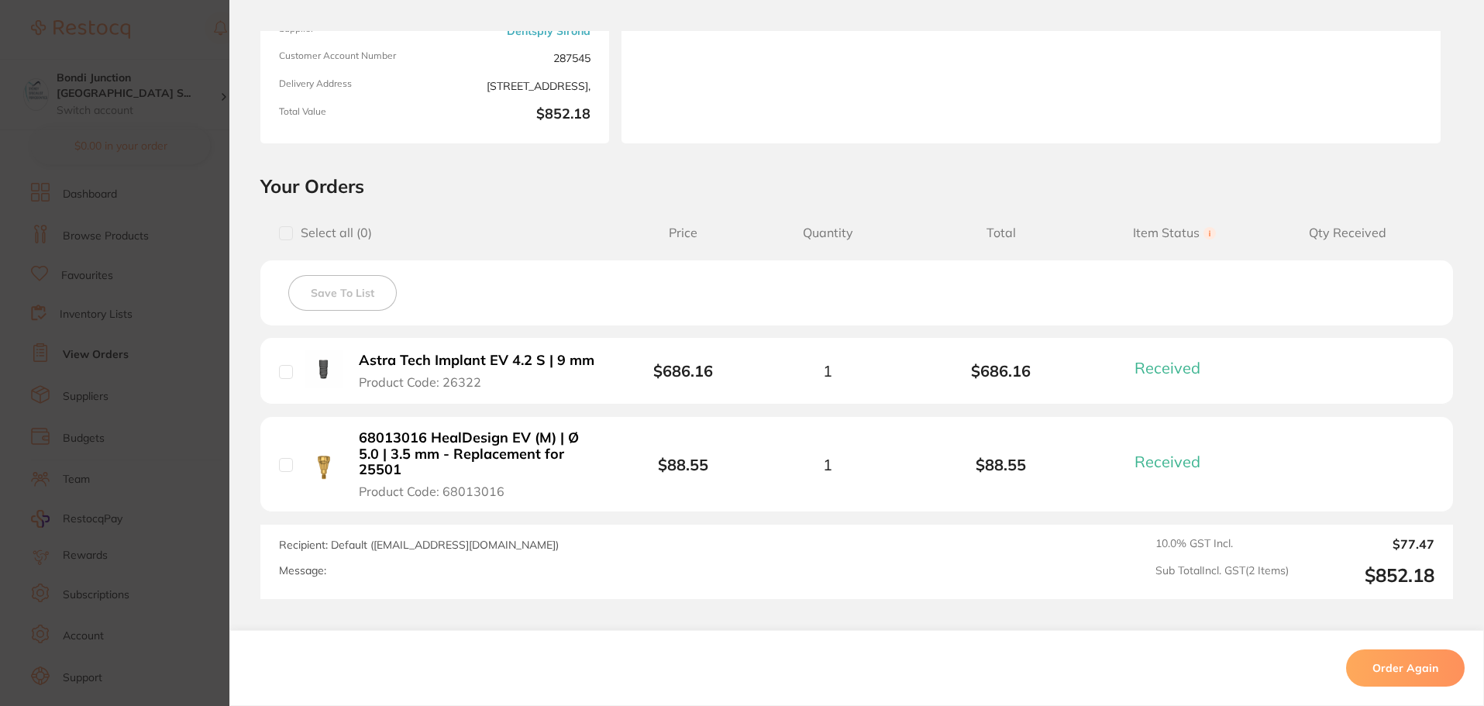
scroll to position [232, 0]
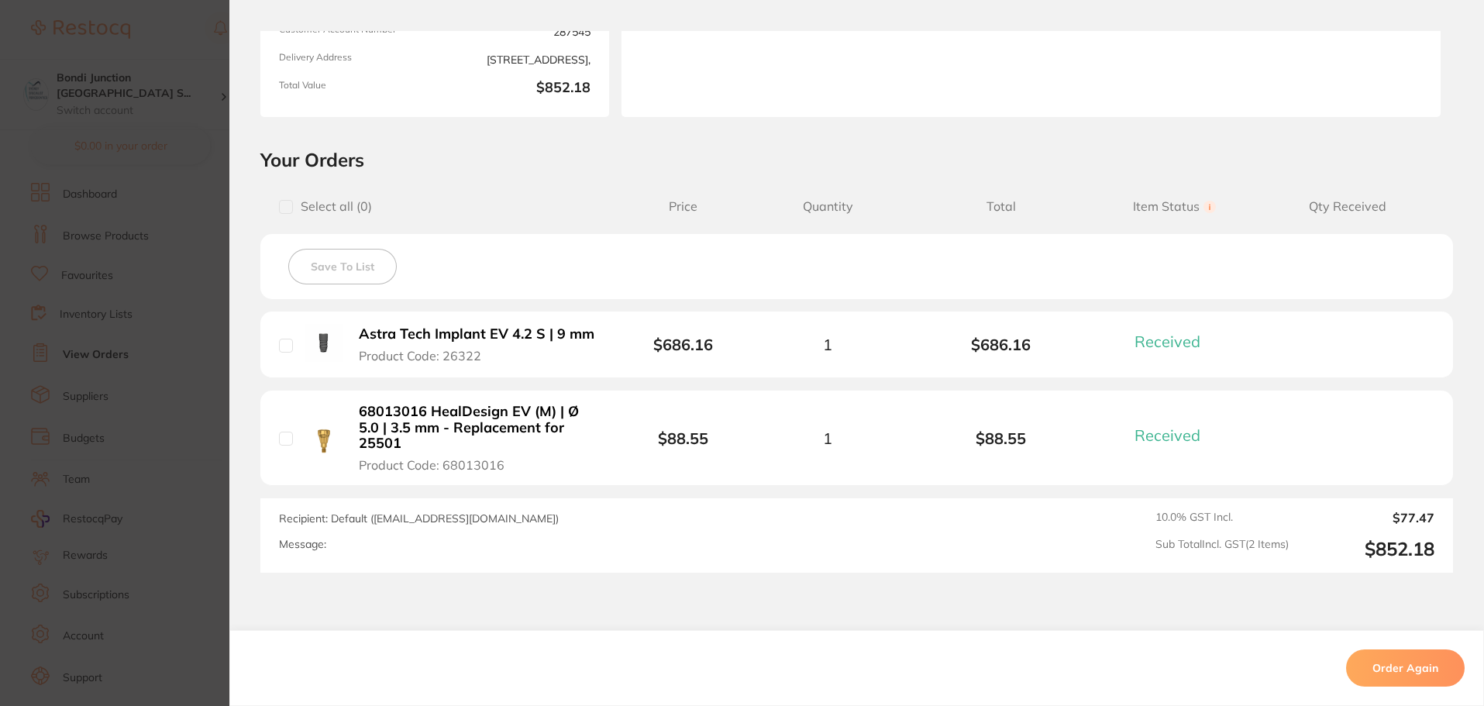
click at [207, 236] on section "Order ID: Restocq- 94431 Order Information 2 Received Completed Order Order Dat…" at bounding box center [742, 353] width 1484 height 706
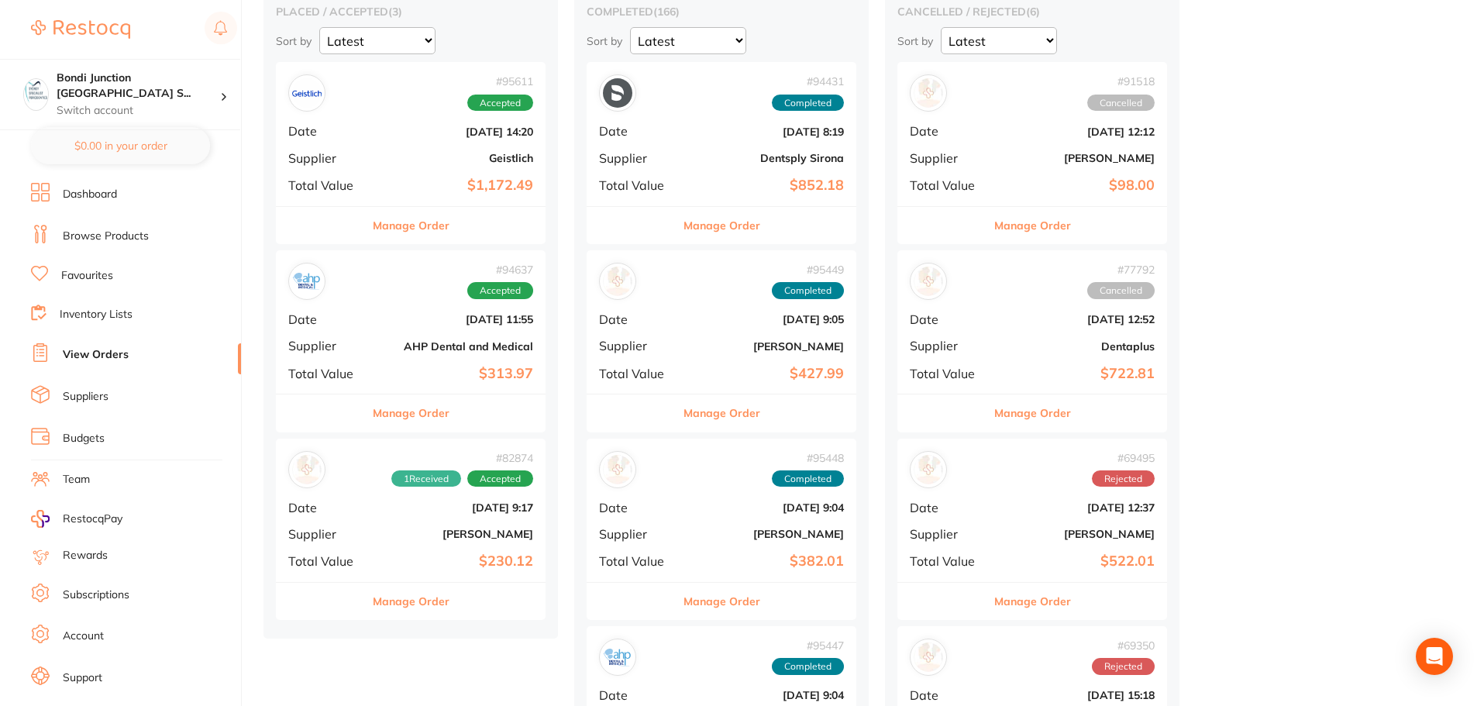
scroll to position [155, 0]
click at [445, 209] on button "Manage Order" at bounding box center [411, 224] width 77 height 37
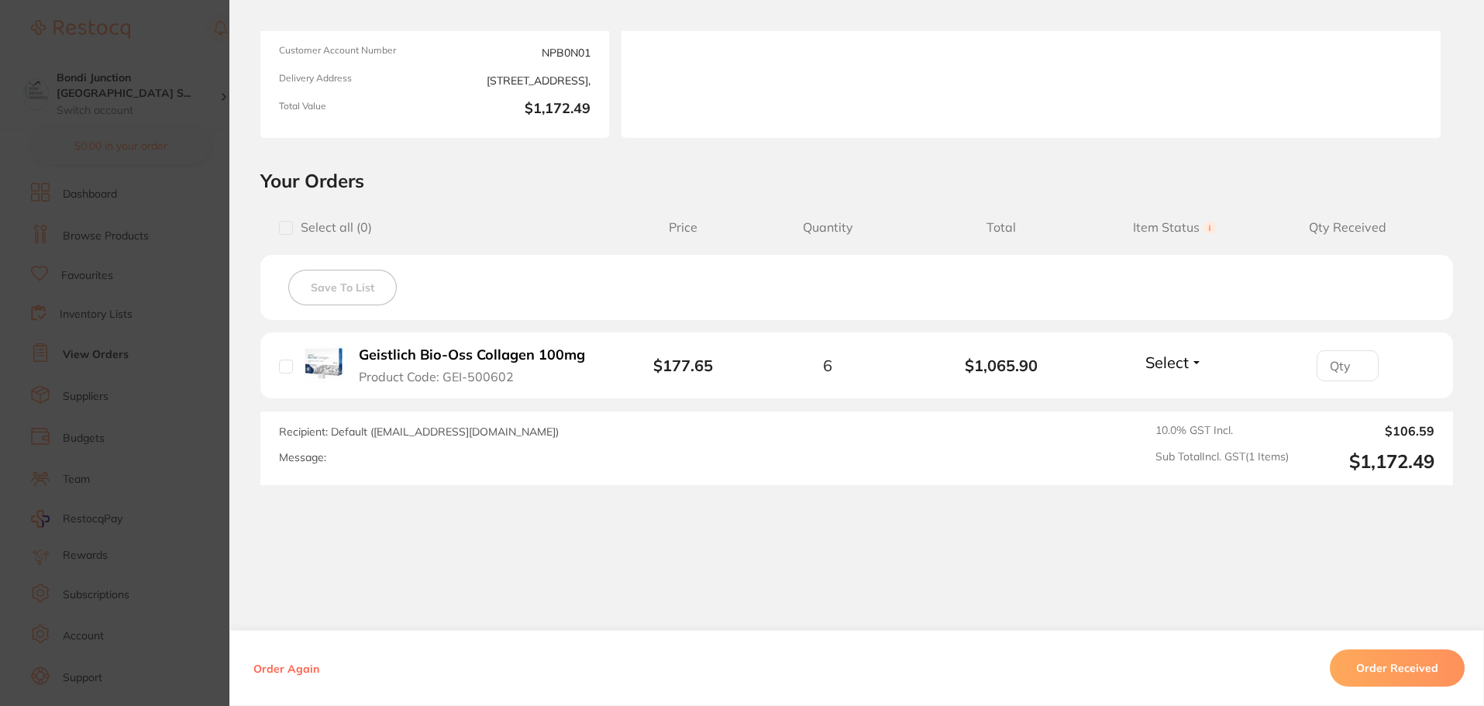
scroll to position [222, 0]
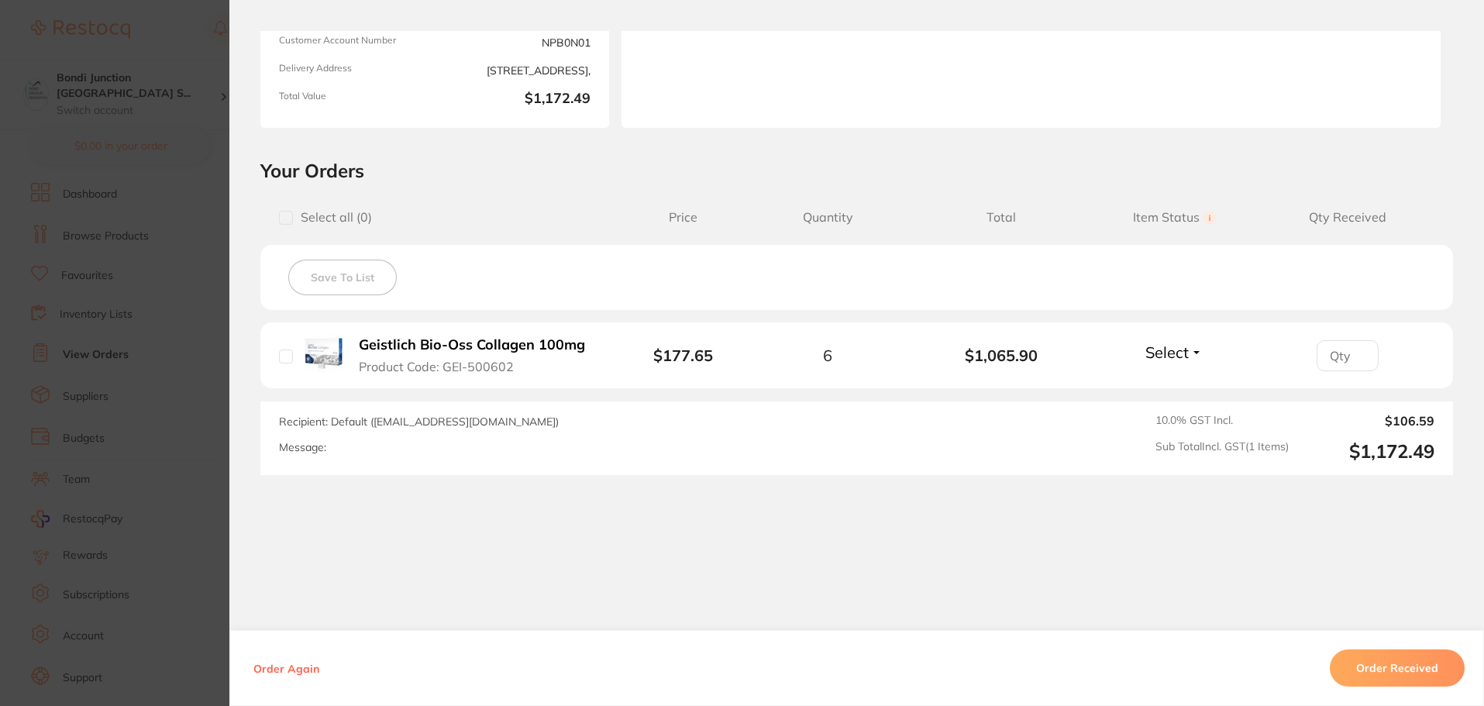
click at [1429, 660] on button "Order Received" at bounding box center [1397, 667] width 135 height 37
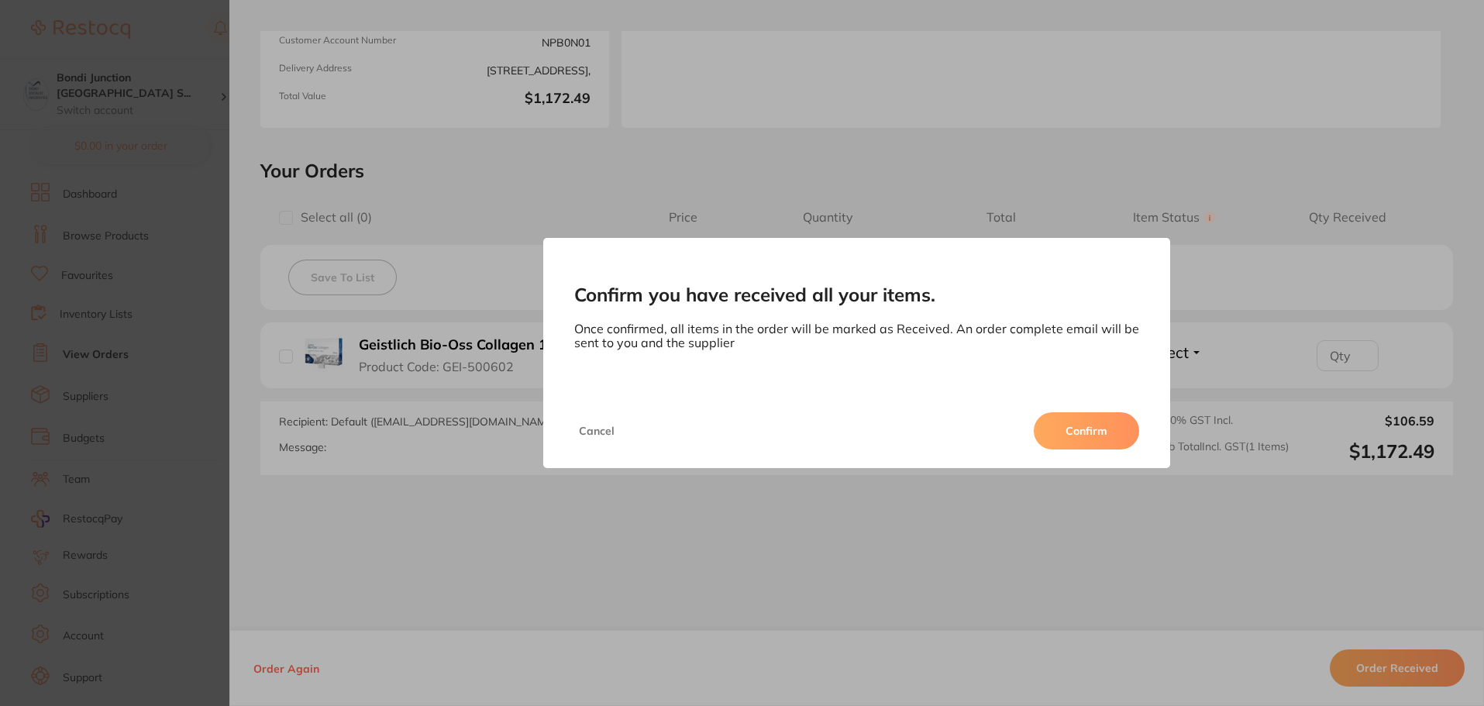
click at [1088, 432] on button "Confirm" at bounding box center [1086, 430] width 105 height 37
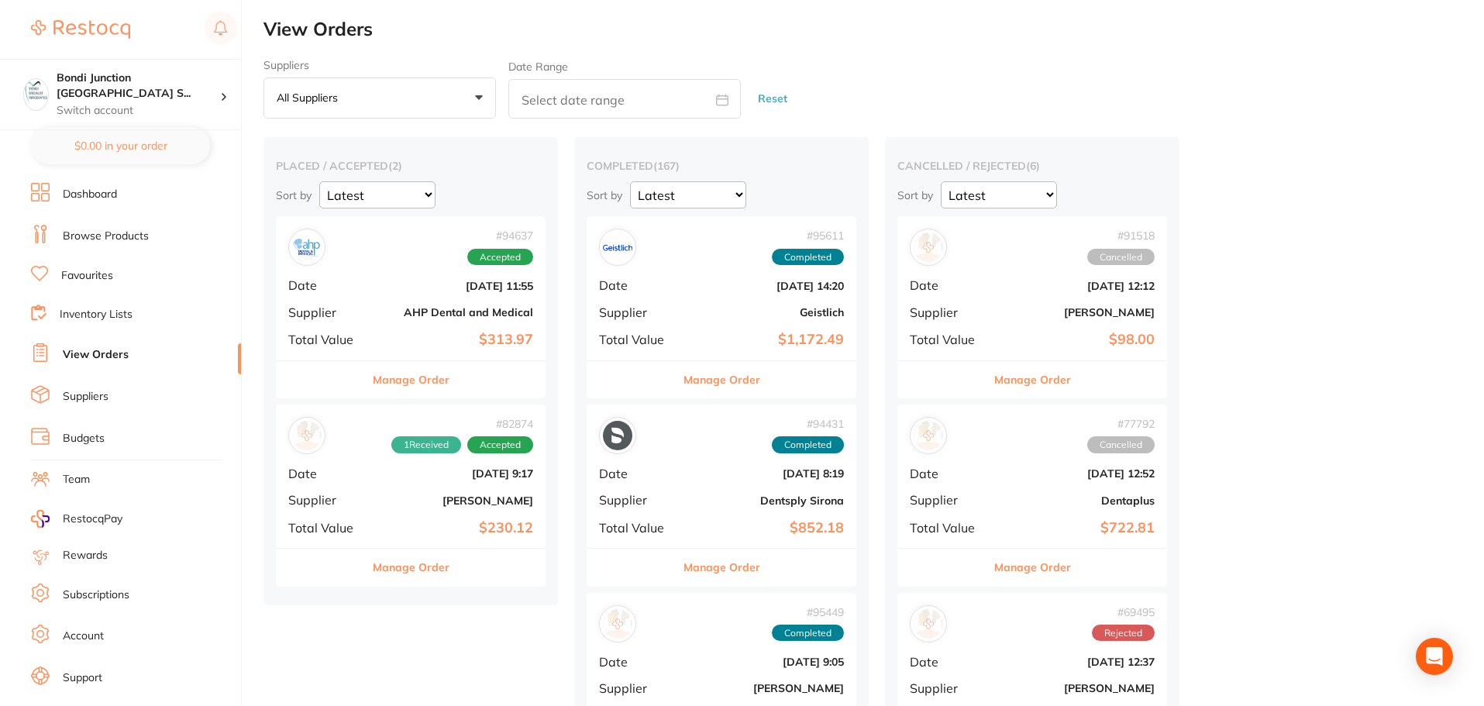
click at [407, 322] on div "# 94637 Accepted Date [DATE] 11:55 Supplier AHP Dental and Medical Total Value …" at bounding box center [411, 287] width 270 height 143
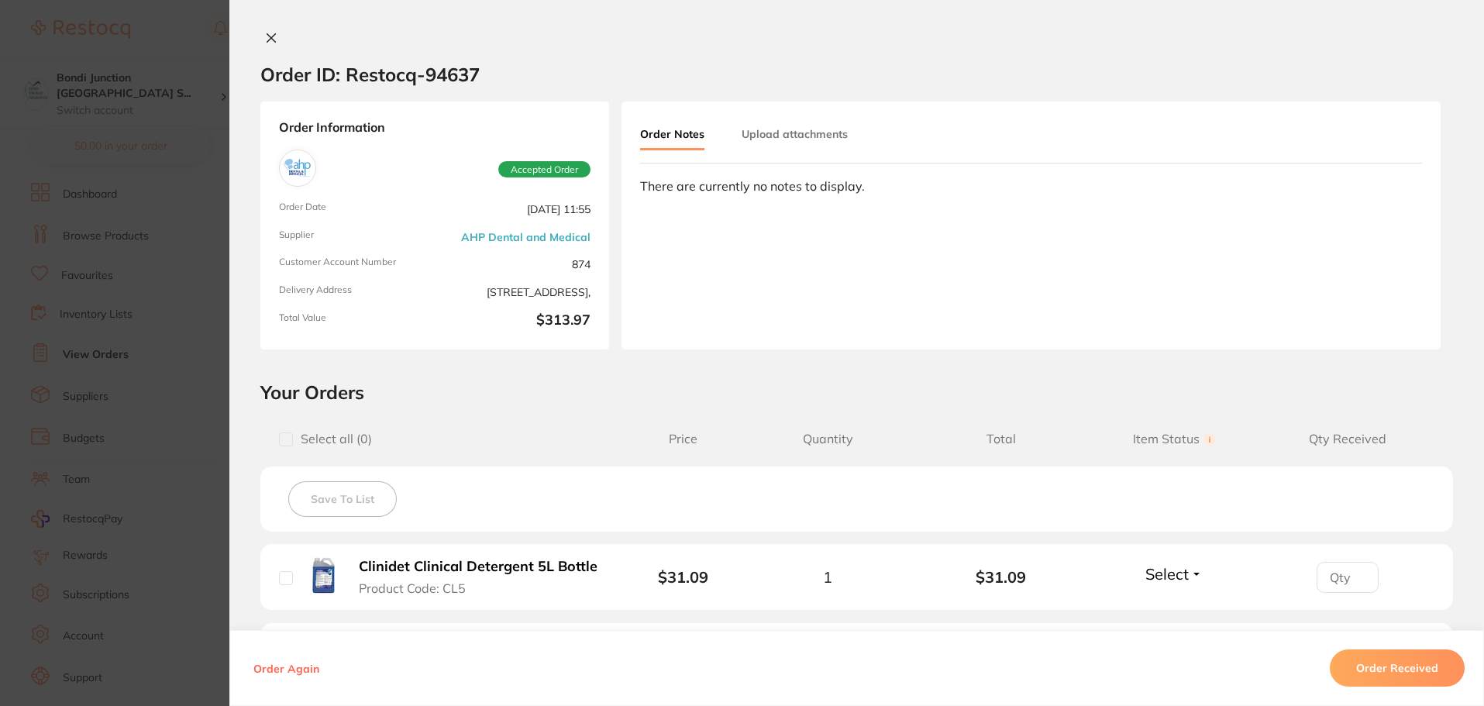
click at [143, 312] on section "Order ID: Restocq- 94637 Order Information Accepted Order Order Date [DATE] 11:…" at bounding box center [742, 353] width 1484 height 706
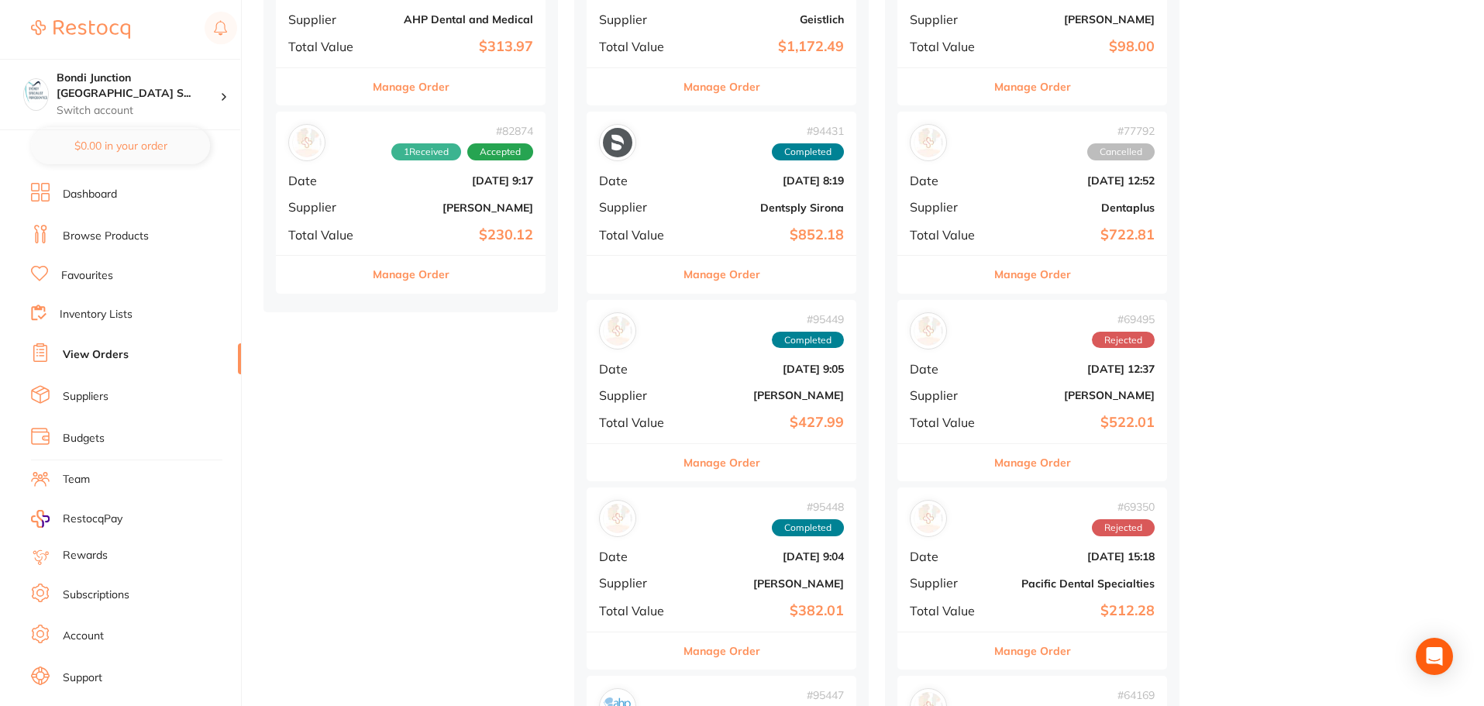
scroll to position [310, 0]
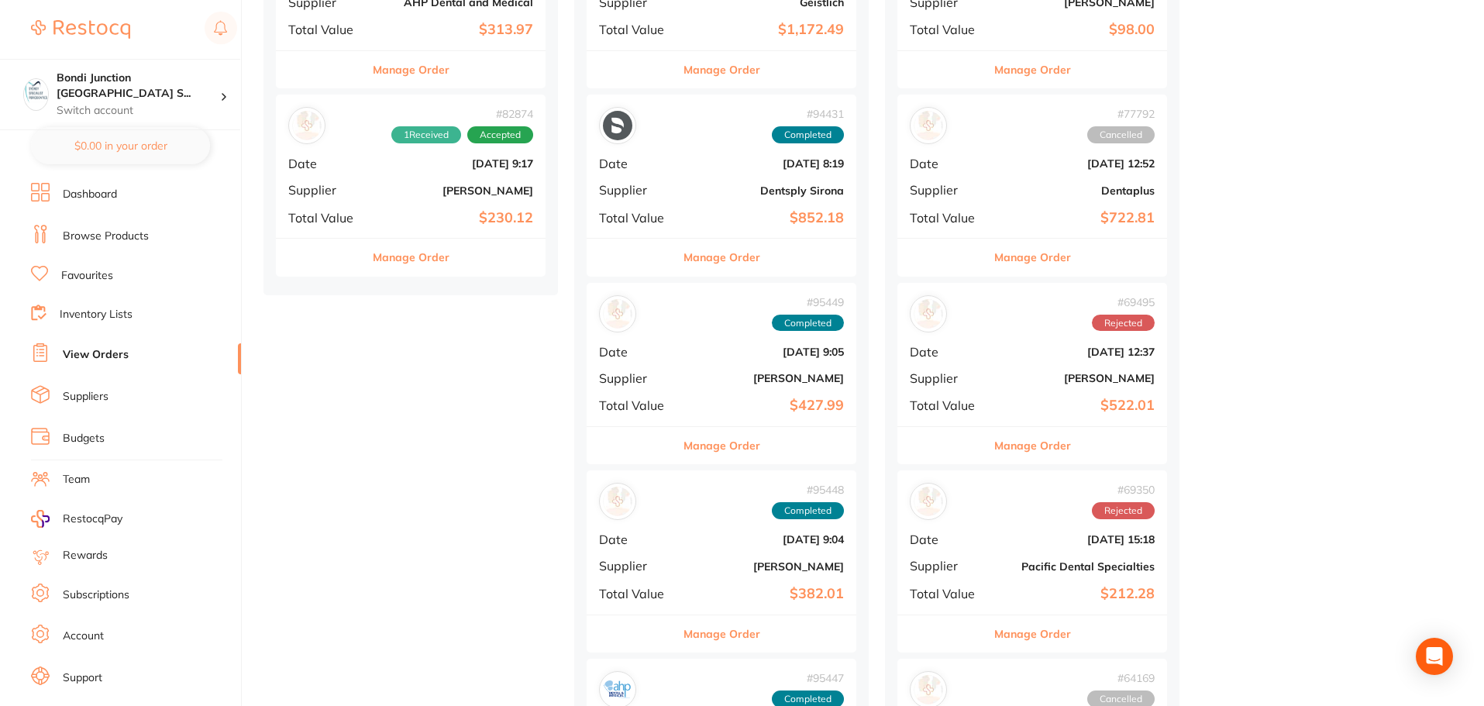
click at [729, 347] on b "[DATE] 9:05" at bounding box center [766, 352] width 155 height 12
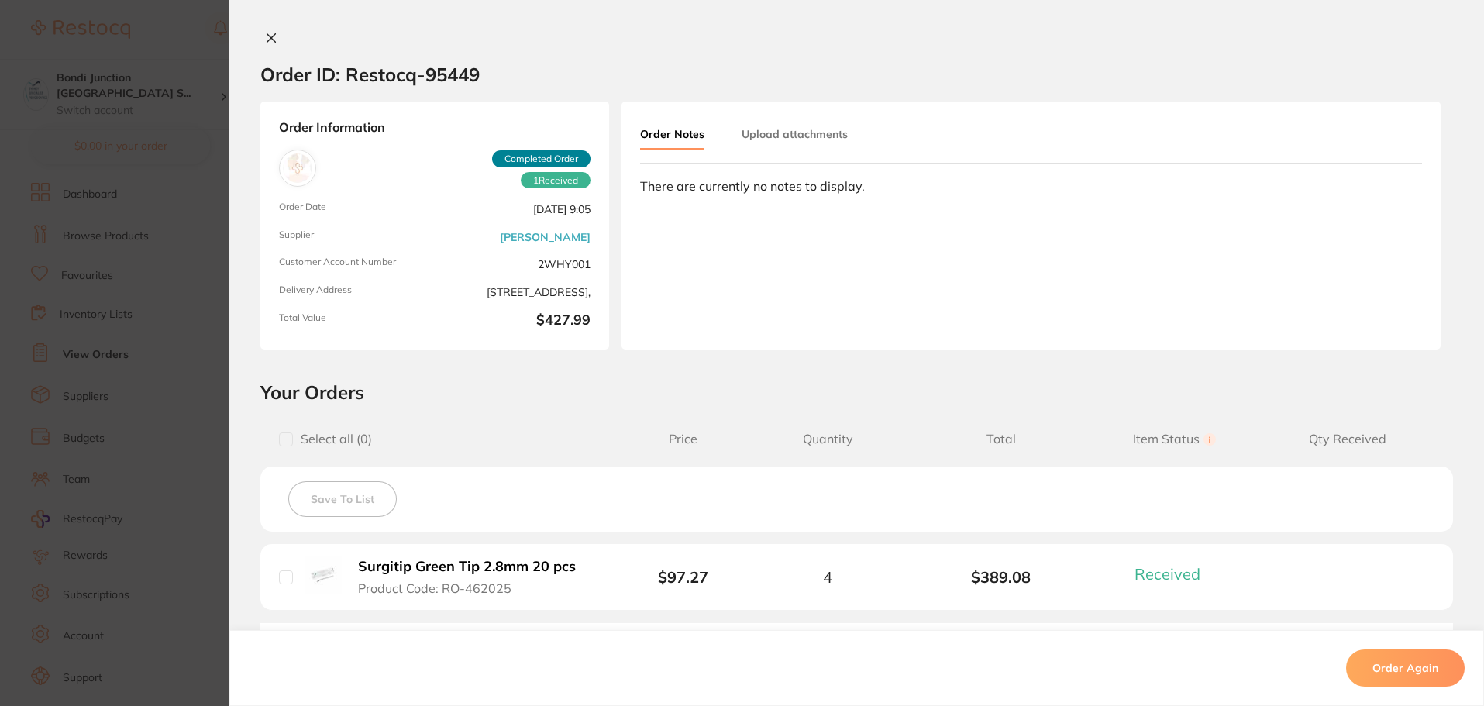
click at [147, 351] on section "Order ID: Restocq- 95449 Order Information 1 Received Completed Order Order Dat…" at bounding box center [742, 353] width 1484 height 706
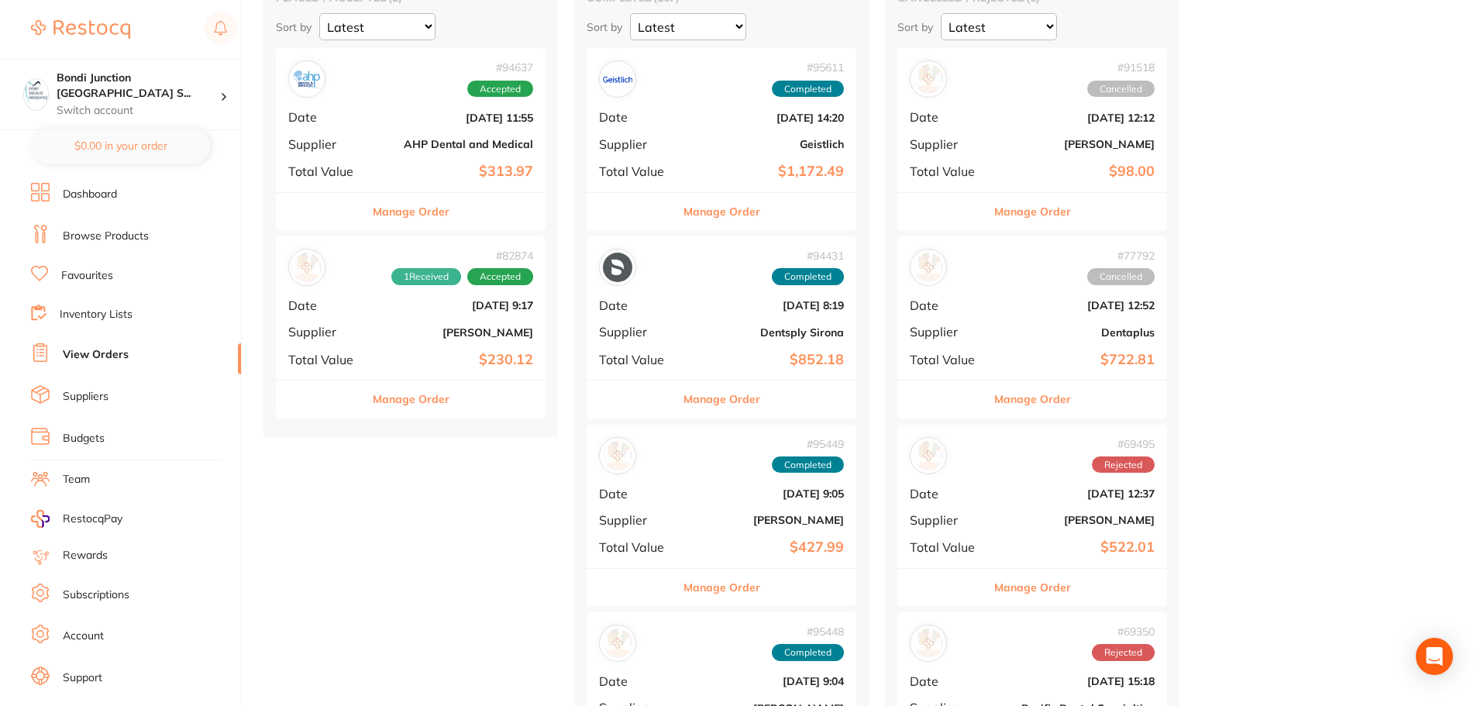
scroll to position [155, 0]
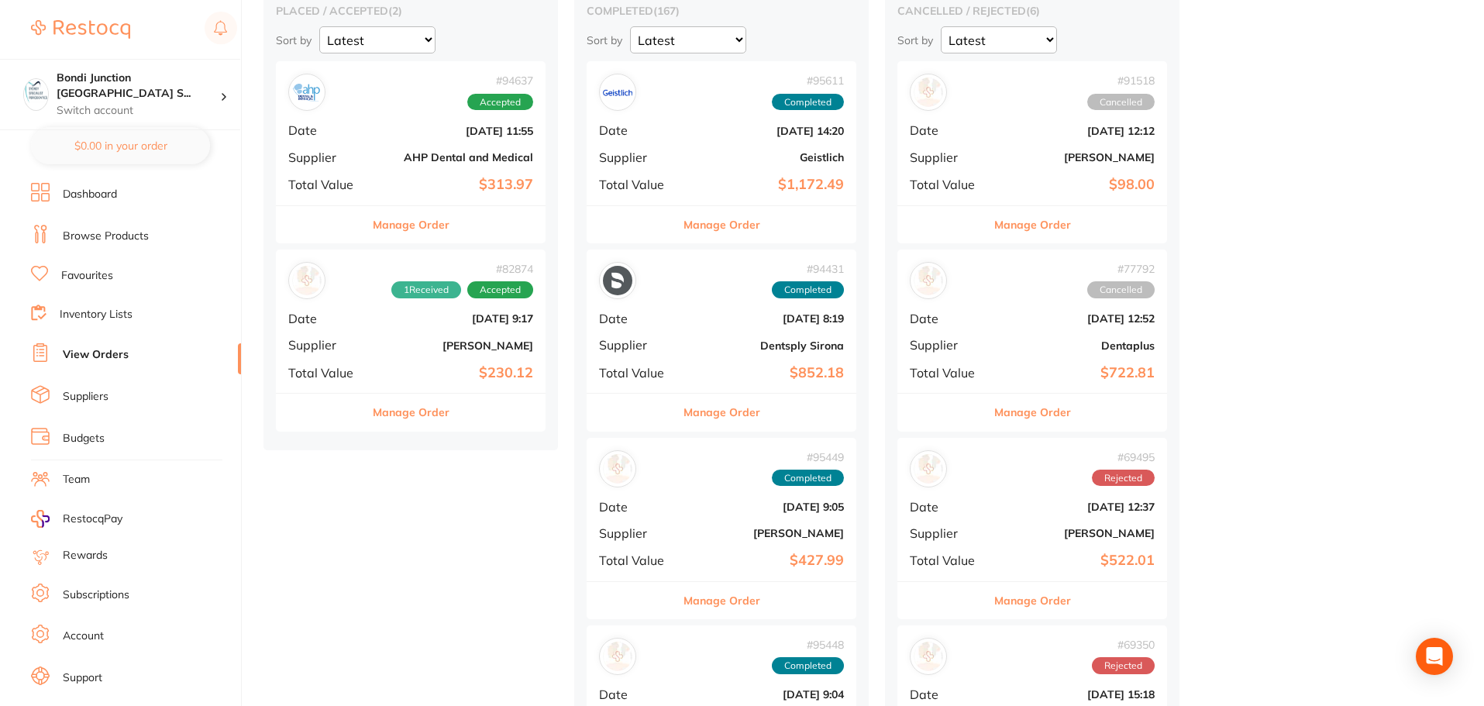
click at [353, 188] on span "Total Value" at bounding box center [326, 184] width 77 height 14
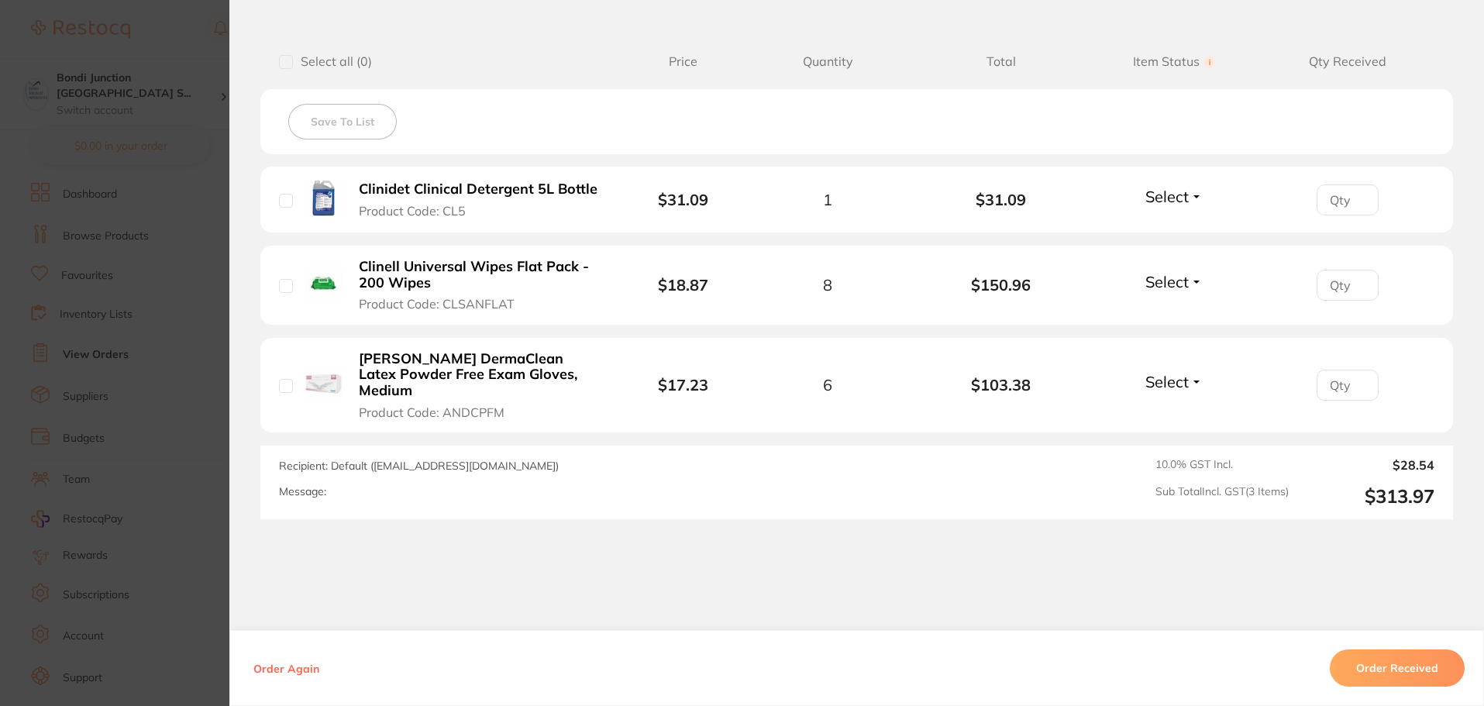
scroll to position [387, 0]
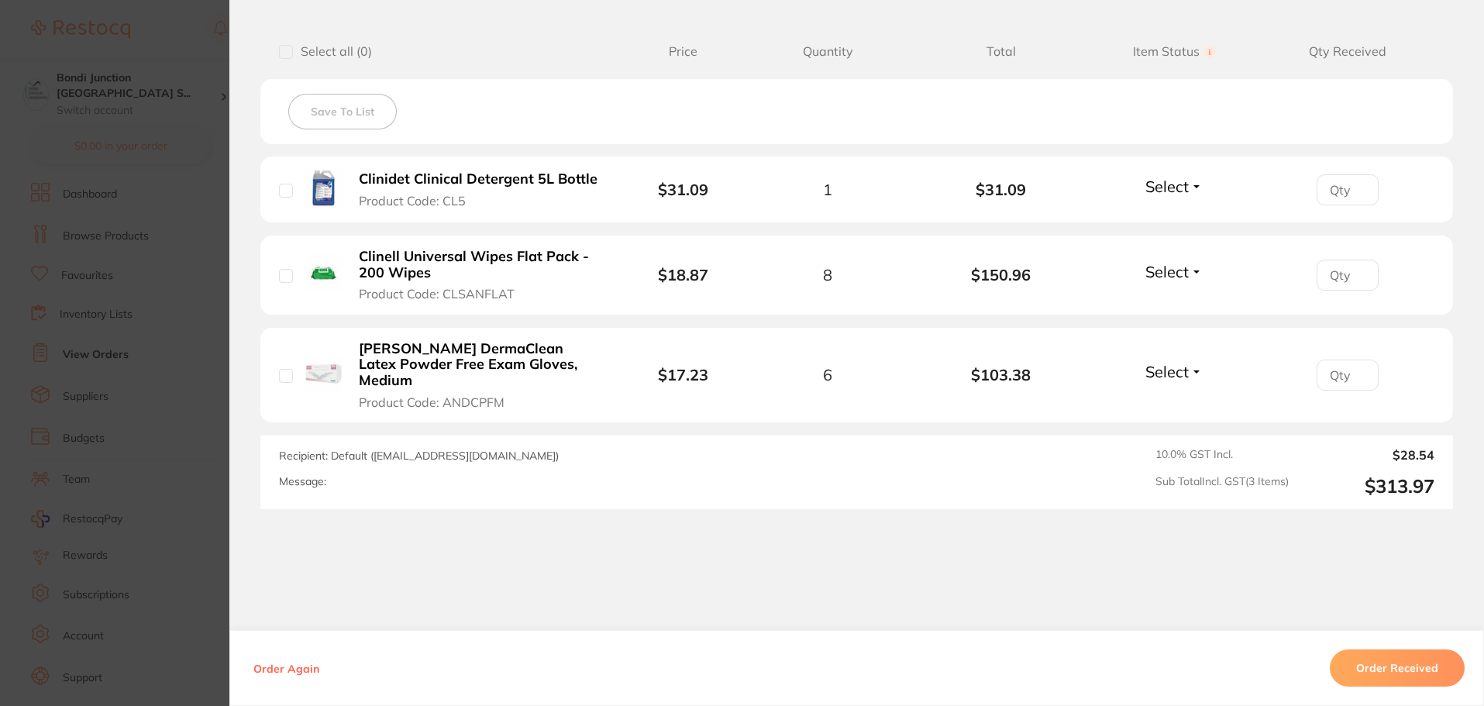
click at [115, 286] on section "Order ID: Restocq- 94637 Order Information Accepted Order Order Date [DATE] 11:…" at bounding box center [742, 353] width 1484 height 706
